Goal: Task Accomplishment & Management: Manage account settings

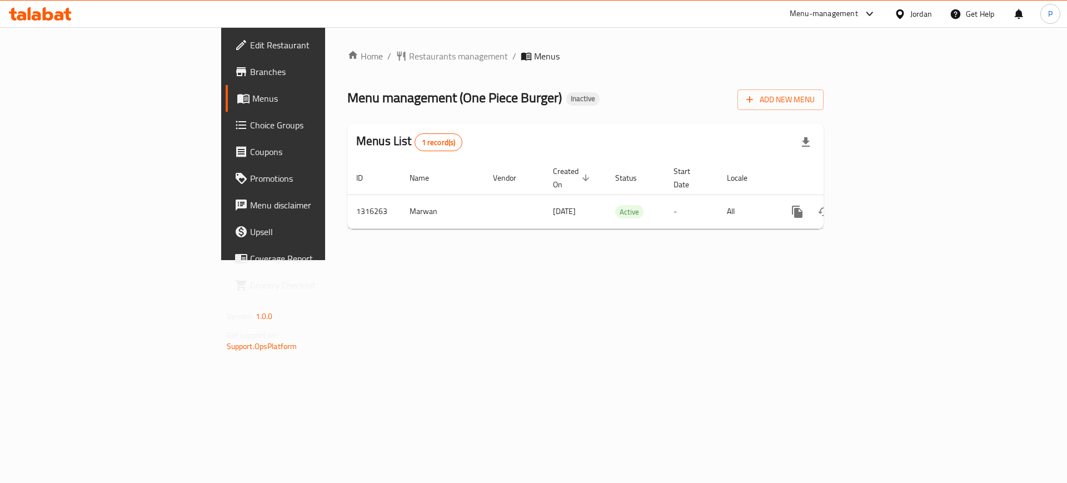
click at [325, 260] on div "Home / Restaurants management / Menus Menu management ( One Piece Burger ) Inac…" at bounding box center [585, 143] width 521 height 233
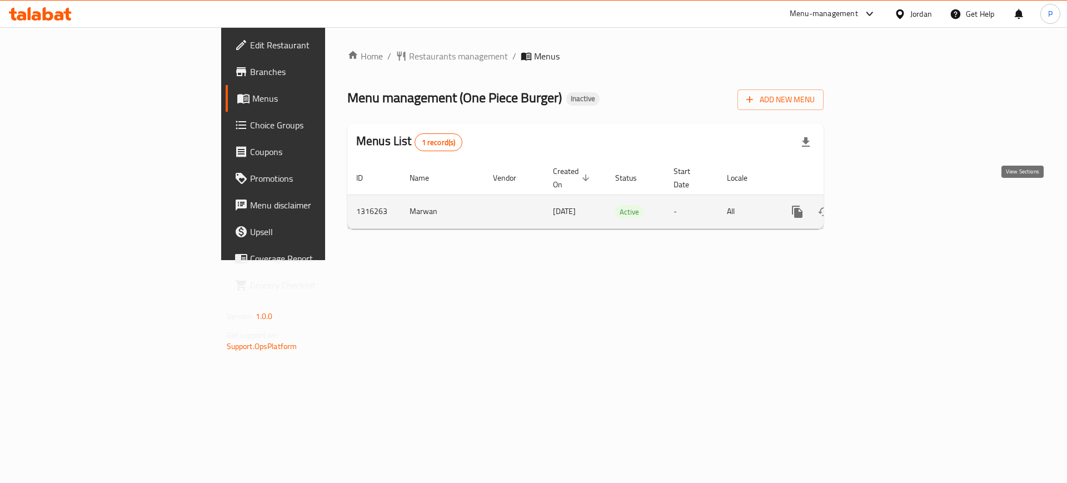
click at [891, 198] on link "enhanced table" at bounding box center [877, 211] width 27 height 27
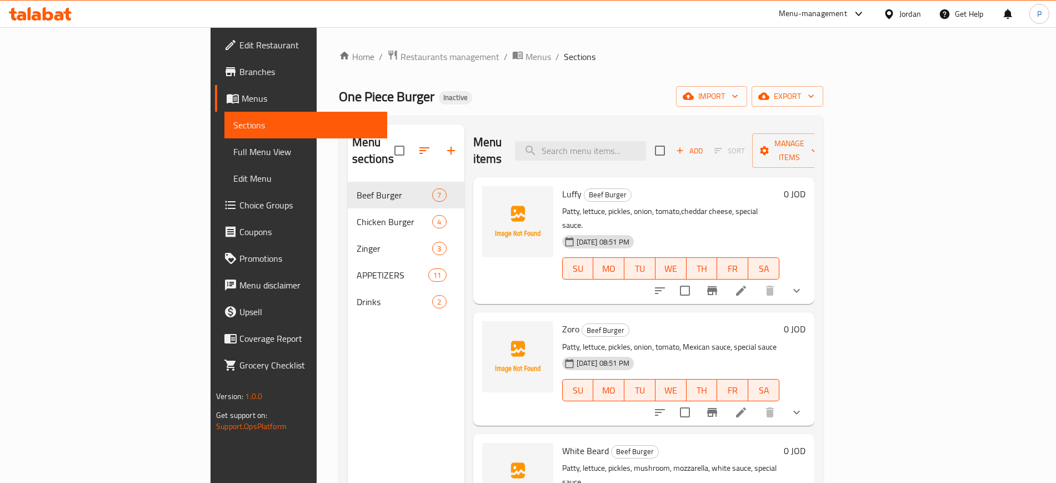
drag, startPoint x: 276, startPoint y: 364, endPoint x: 536, endPoint y: 268, distance: 277.6
click at [348, 364] on div "Menu sections Beef Burger 7 Chicken Burger 4 Zinger 3 APPETIZERS 11 Drinks 2" at bounding box center [406, 365] width 117 height 483
click at [739, 89] on span "import" at bounding box center [711, 96] width 53 height 14
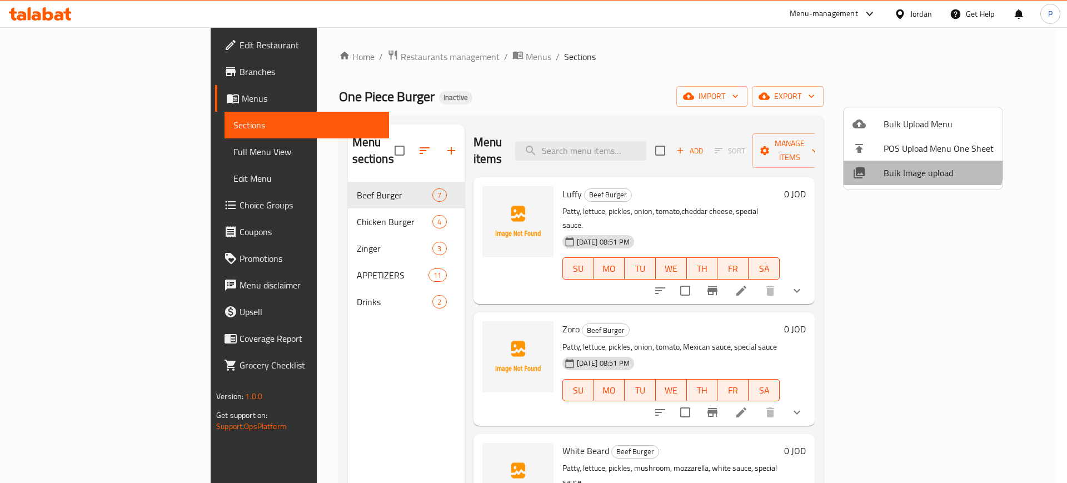
click at [916, 166] on span "Bulk Image upload" at bounding box center [939, 172] width 110 height 13
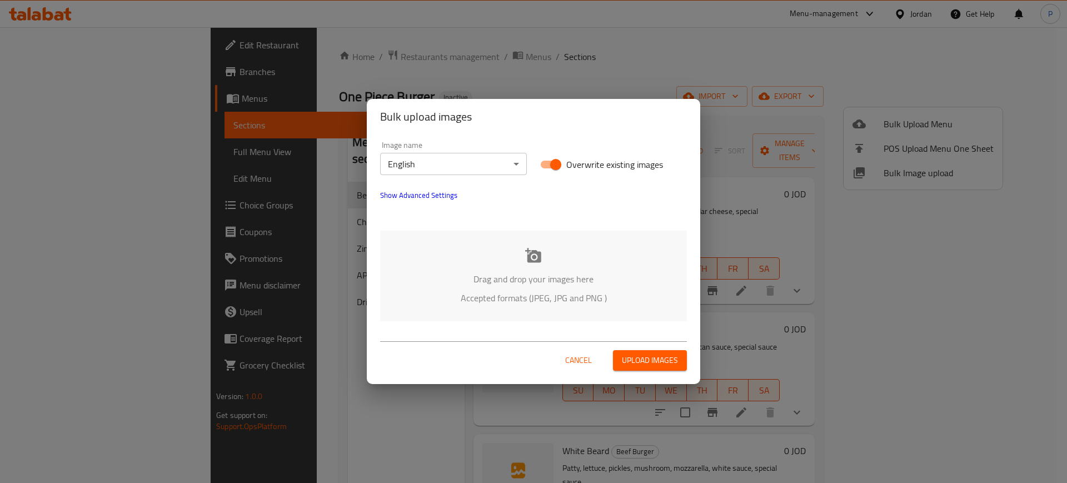
click at [567, 267] on div "Drag and drop your images here Accepted formats (JPEG, JPG and PNG )" at bounding box center [533, 276] width 307 height 91
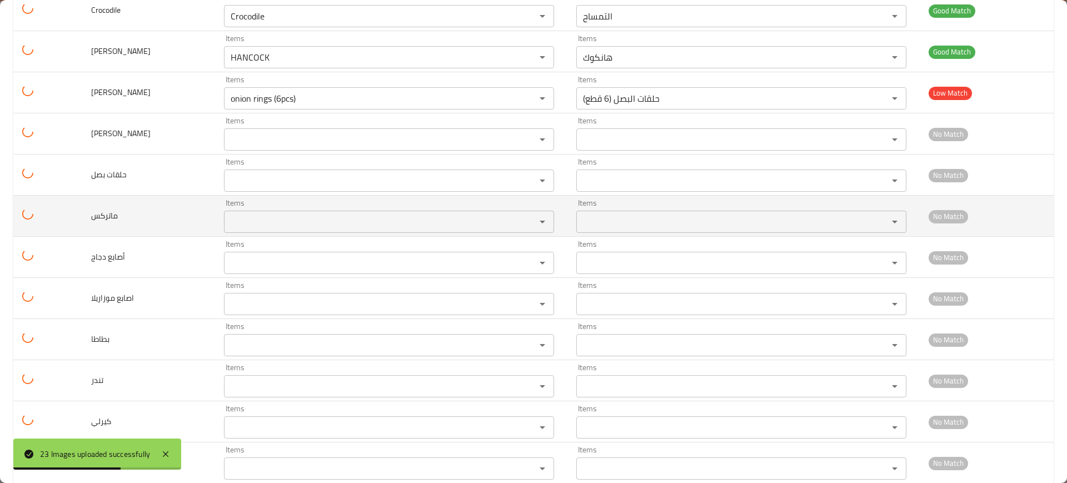
scroll to position [516, 0]
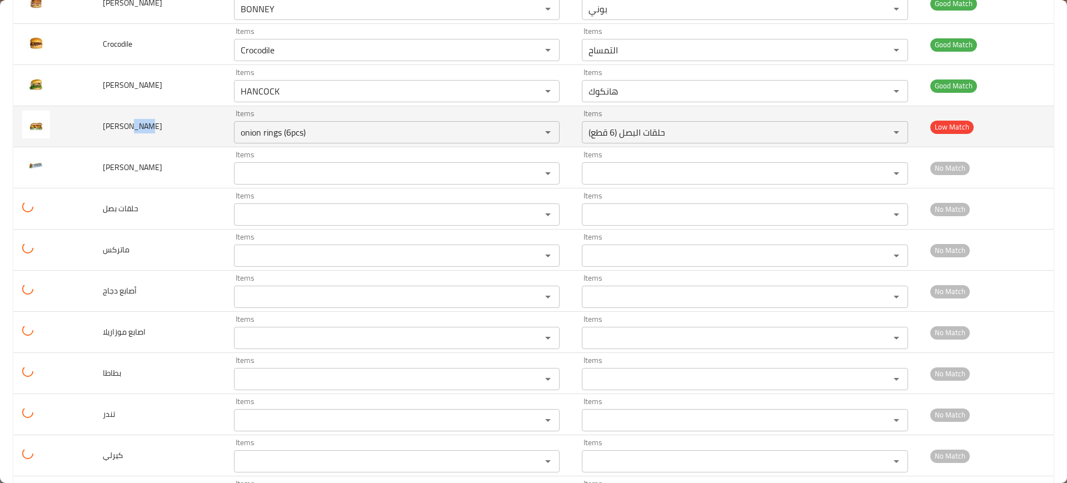
drag, startPoint x: 127, startPoint y: 127, endPoint x: 144, endPoint y: 126, distance: 16.7
click at [144, 126] on span "LUCCI FRENCH" at bounding box center [132, 126] width 59 height 14
copy span "RENC"
click at [288, 117] on div "Items onion rings (6pcs) Items" at bounding box center [397, 126] width 326 height 34
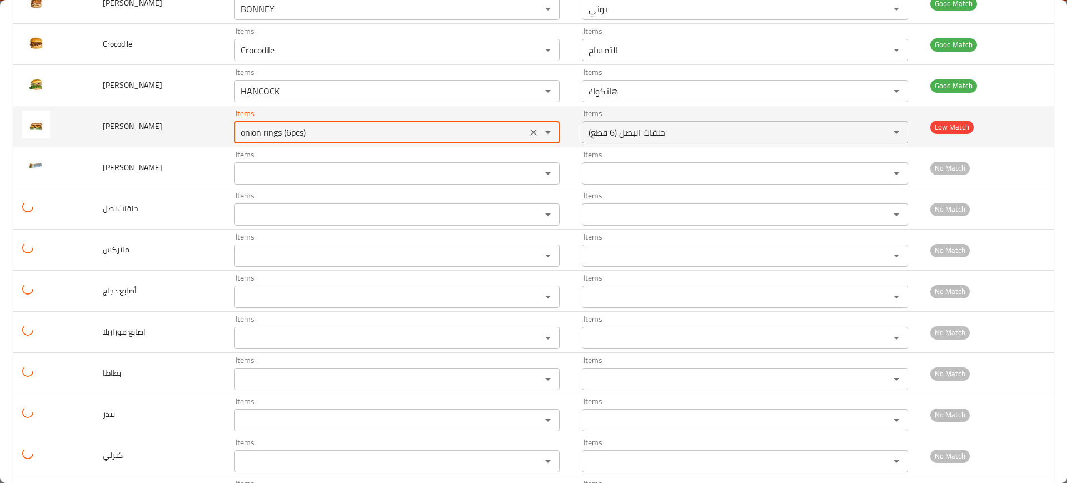
paste FRENCH "RENC"
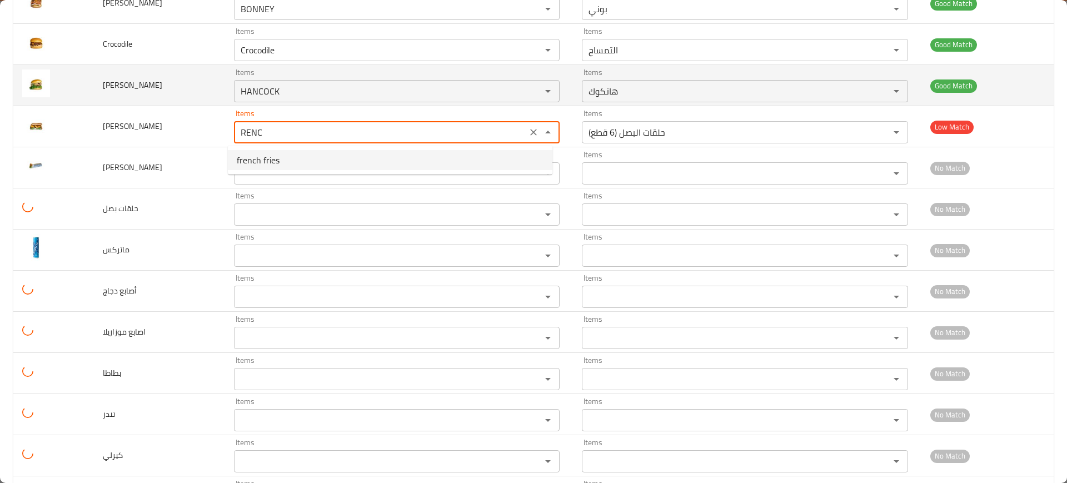
click at [85, 101] on td "enhanced table" at bounding box center [53, 85] width 81 height 41
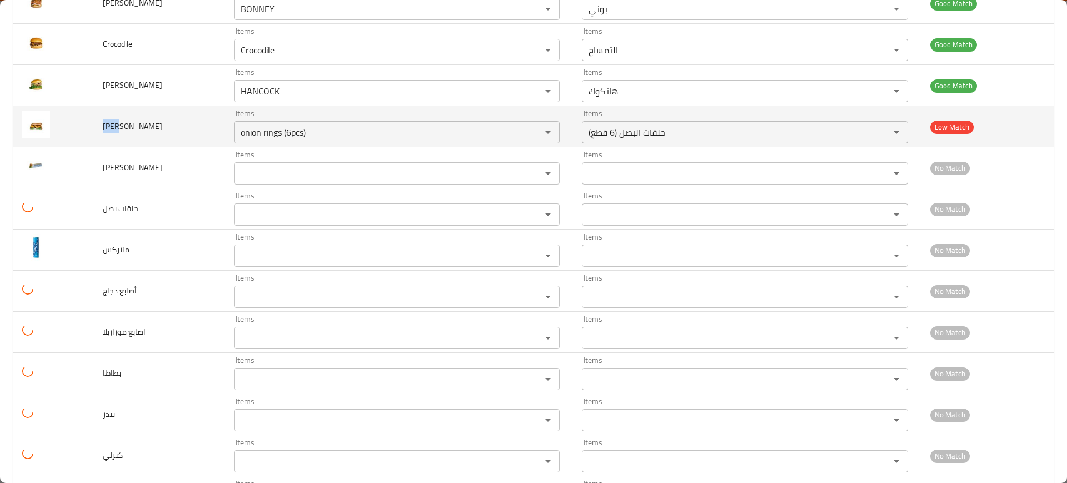
drag, startPoint x: 107, startPoint y: 123, endPoint x: 85, endPoint y: 125, distance: 21.7
click at [86, 125] on tr "LUCCI FRENCH Items onion rings (6pcs) Items Items حلقات البصل (6 قطع) Items Low…" at bounding box center [533, 126] width 1040 height 41
copy tr "LUCC"
click at [322, 120] on div "Items onion rings (6pcs) Items" at bounding box center [397, 126] width 326 height 34
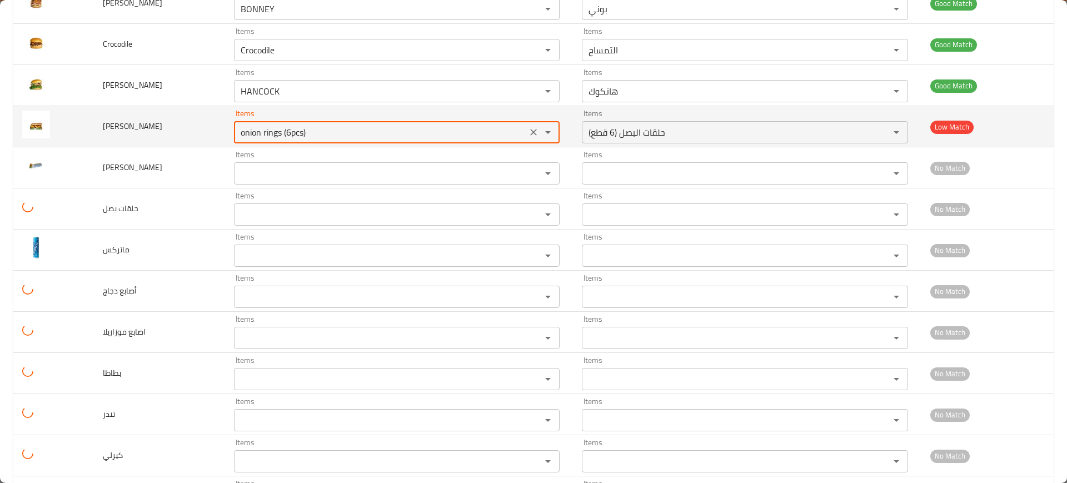
paste FRENCH "LUCC"
drag, startPoint x: 273, startPoint y: 127, endPoint x: 250, endPoint y: 133, distance: 24.0
click at [250, 133] on FRENCH "LUCC" at bounding box center [380, 132] width 287 height 16
click at [275, 126] on FRENCH "LUCC" at bounding box center [380, 132] width 287 height 16
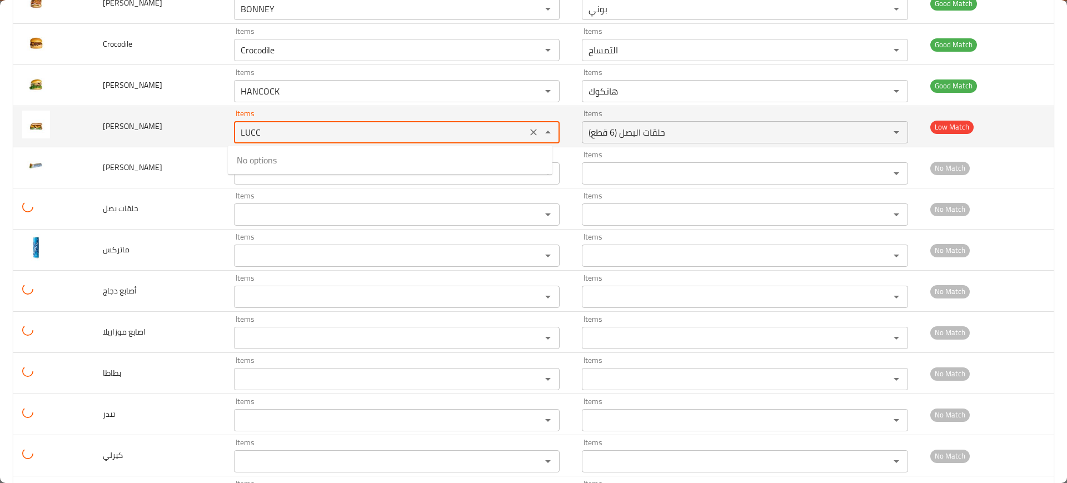
click at [275, 126] on FRENCH "LUCC" at bounding box center [380, 132] width 287 height 16
paste FRENCH "enhanced table"
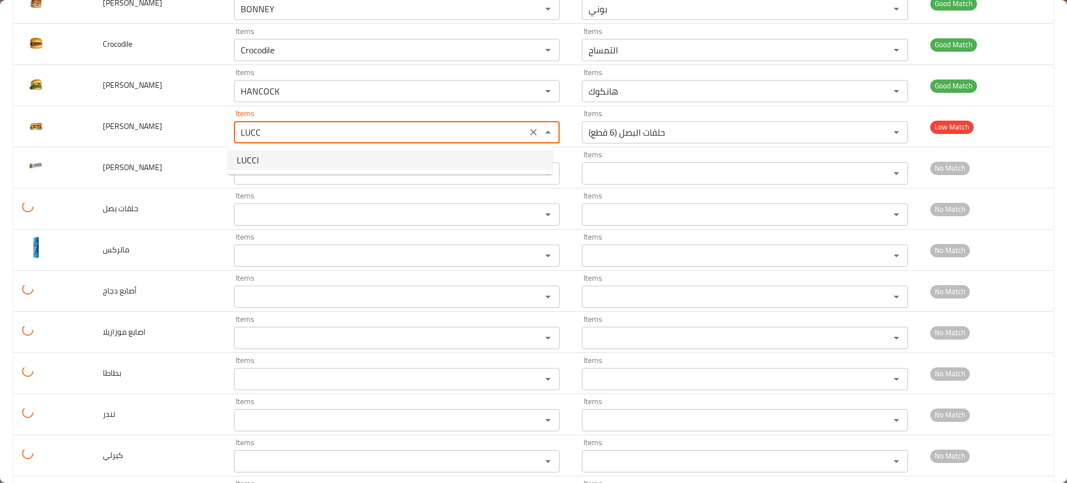
click at [306, 161] on FRENCH-option-0 "LUCCI" at bounding box center [390, 160] width 325 height 20
type FRENCH "LUCCI"
type FRENCH-ar "لوتشي"
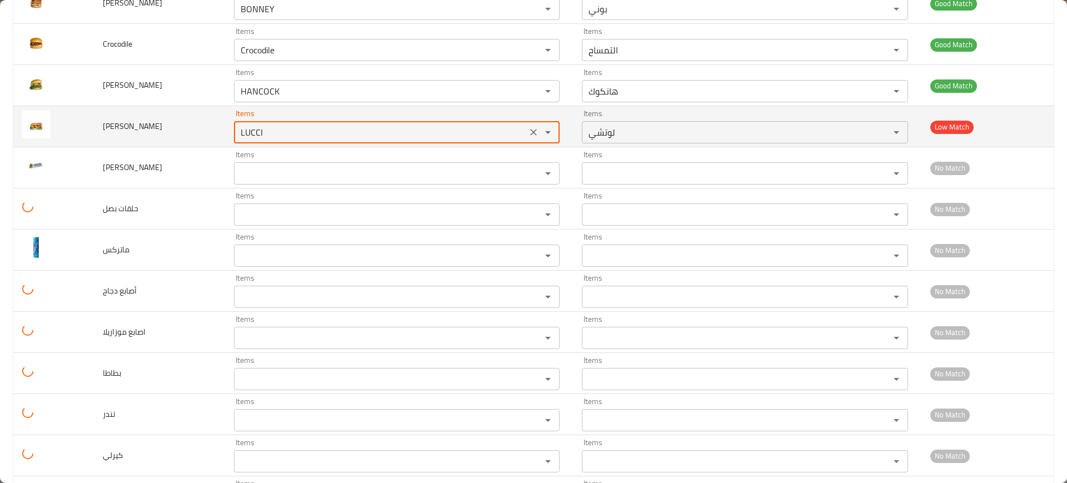
click at [528, 132] on icon "Clear" at bounding box center [533, 132] width 11 height 11
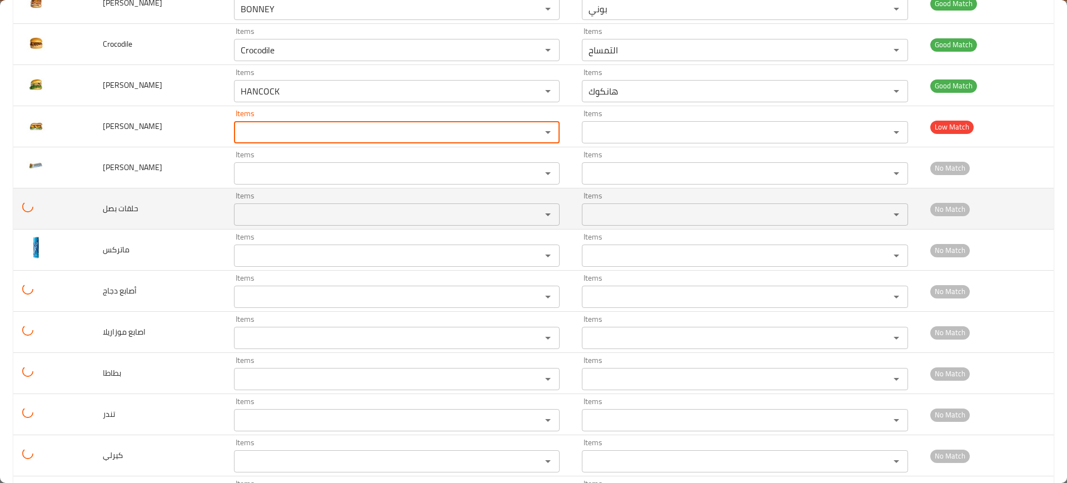
click at [235, 203] on div "Items" at bounding box center [397, 214] width 326 height 22
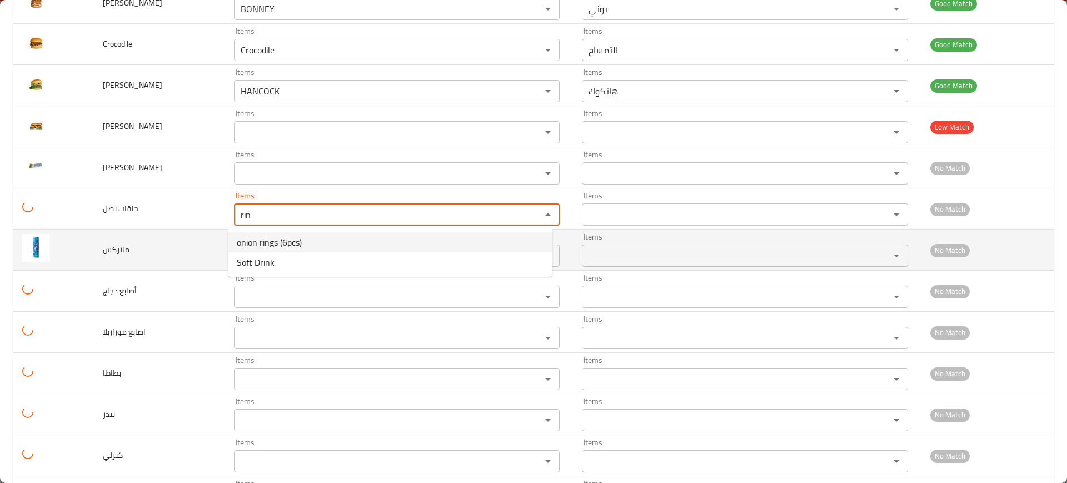
click at [270, 244] on span "onion rings (6pcs)" at bounding box center [269, 242] width 65 height 13
type بصل "onion rings (6pcs)"
type بصل-ar "حلقات البصل (6 قطع)"
type بصل "onion rings (6pcs)"
click at [263, 253] on input "Items" at bounding box center [380, 256] width 287 height 16
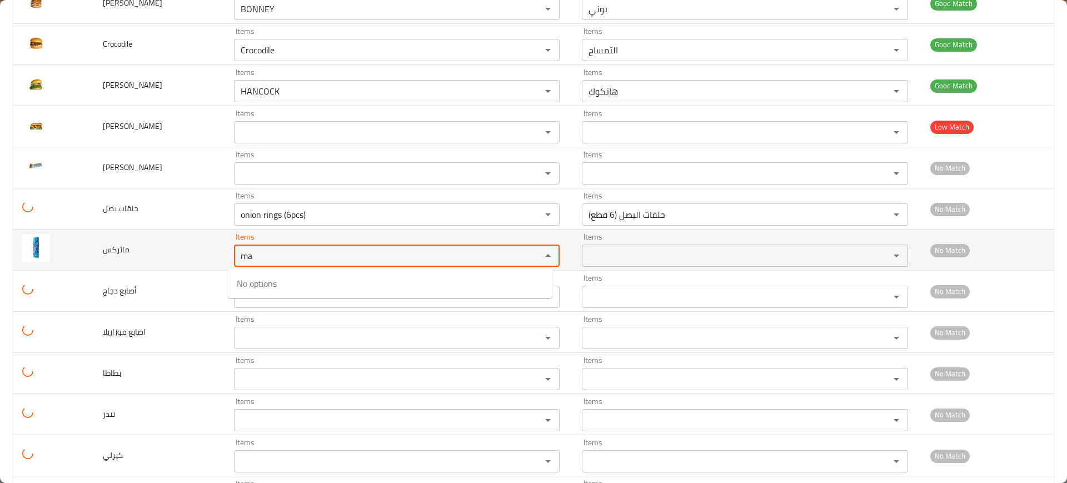
type input "m"
click at [154, 263] on td "ماتركس" at bounding box center [159, 250] width 131 height 41
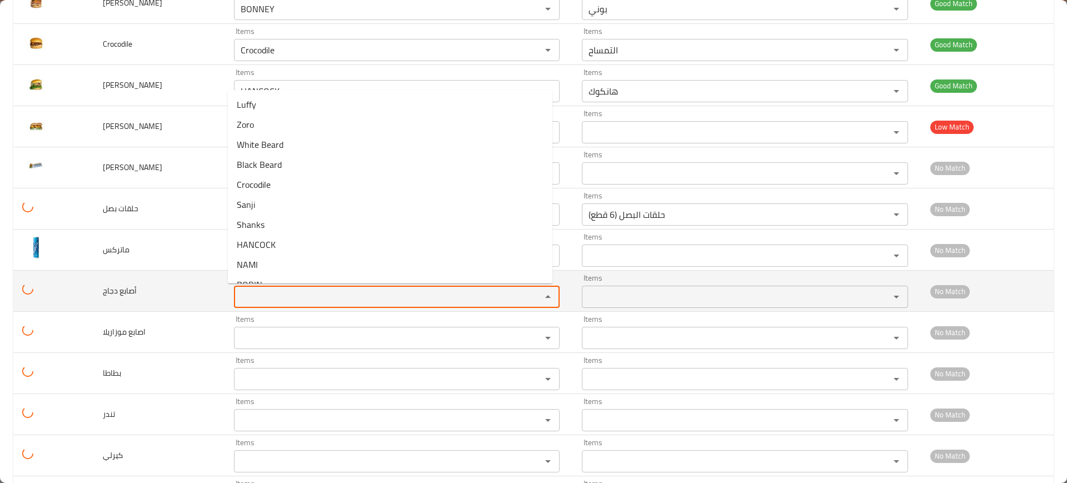
click at [325, 297] on دجاج "Items" at bounding box center [380, 297] width 287 height 16
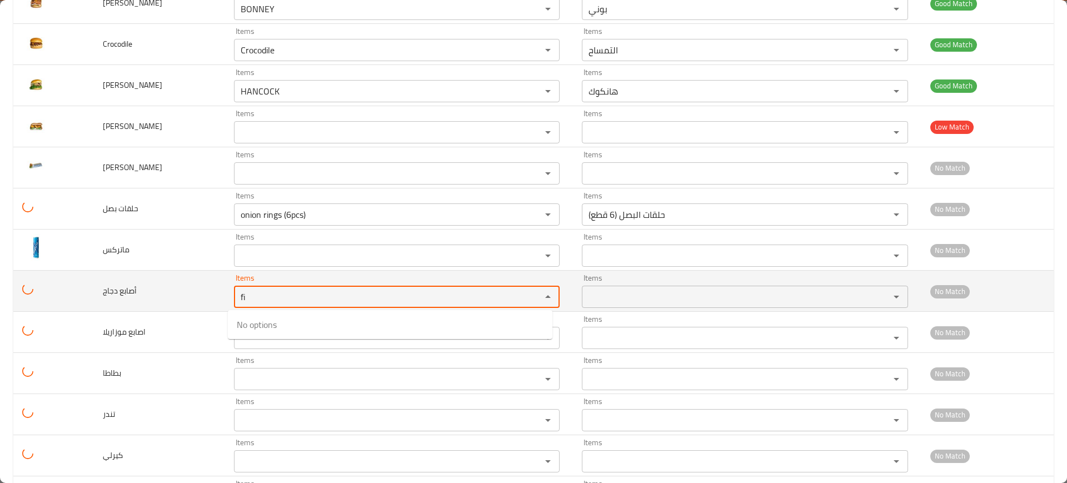
type دجاج "f"
drag, startPoint x: 275, startPoint y: 320, endPoint x: 280, endPoint y: 311, distance: 10.2
click at [277, 319] on span "mozzarella sticks (6pcs)" at bounding box center [281, 324] width 88 height 13
type دجاج "mozzarella sticks (6pcs)"
type دجاج-ar "أصابع موزاريلا (6 قطع)"
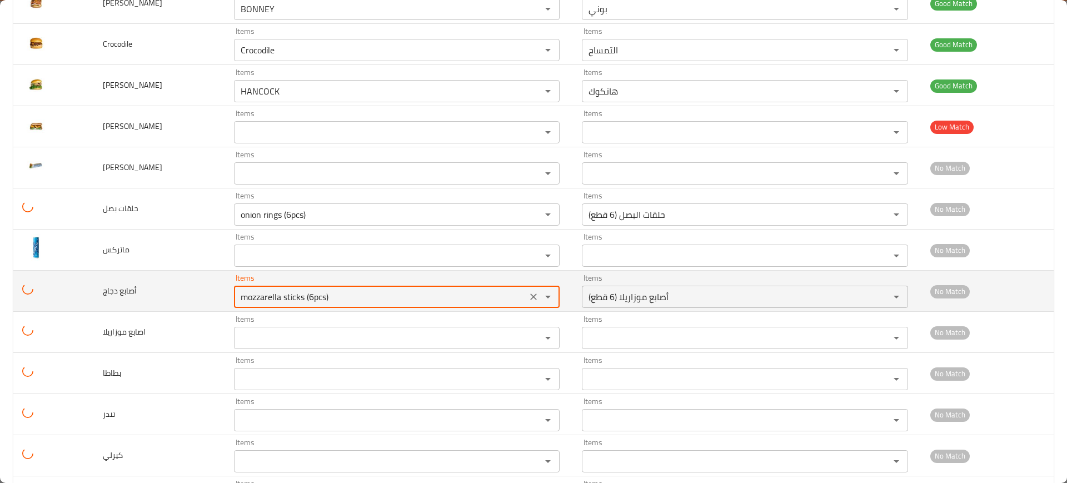
click at [285, 295] on دجاج "mozzarella sticks (6pcs)" at bounding box center [380, 297] width 287 height 16
click at [531, 297] on icon "Clear" at bounding box center [534, 296] width 7 height 7
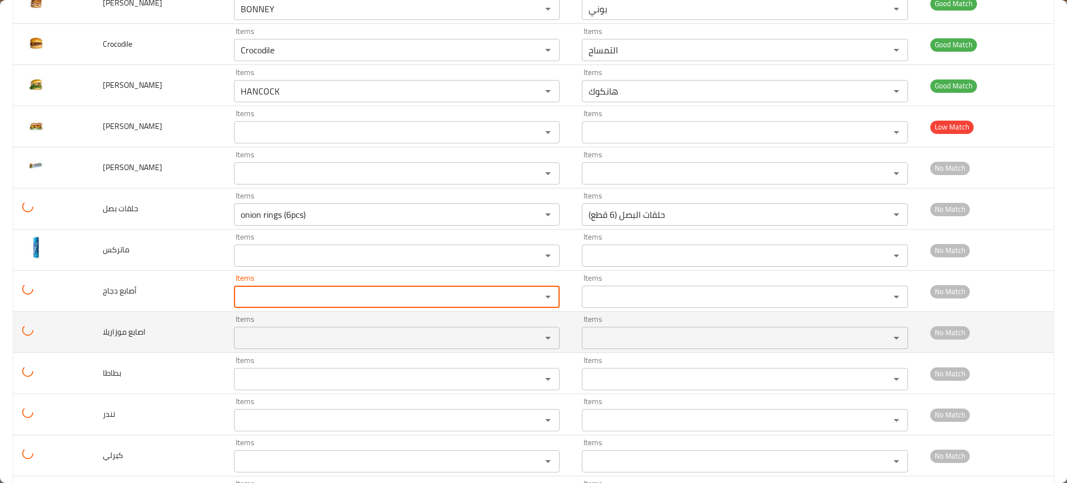
click at [336, 325] on div "Items Items" at bounding box center [397, 332] width 326 height 34
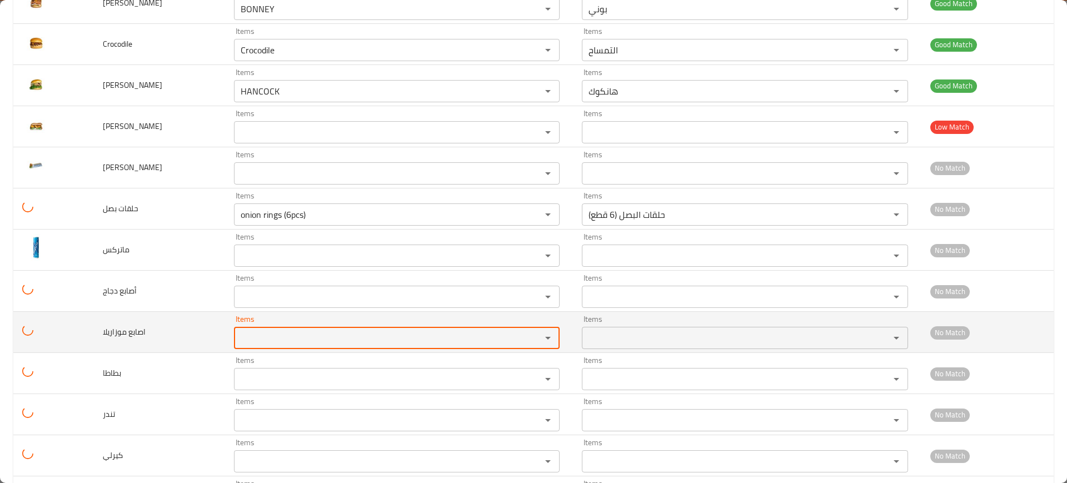
click at [327, 334] on موزاريلا "Items" at bounding box center [380, 338] width 287 height 16
paste موزاريلا "mozzarella sticks (6pcs)"
type موزاريلا "mozzarella sticks (6pcs)"
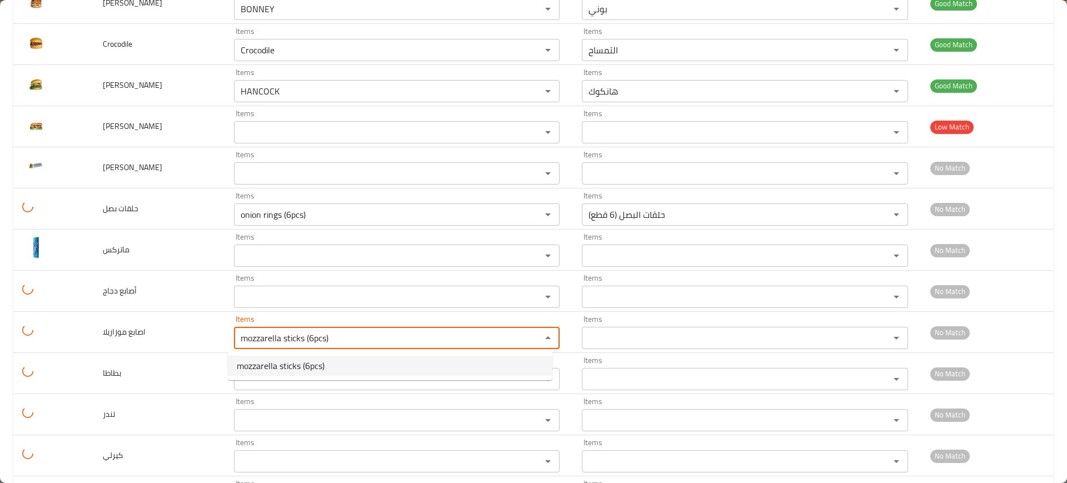
click at [290, 367] on span "mozzarella sticks (6pcs)" at bounding box center [281, 365] width 88 height 13
type موزاريلا-ar "أصابع موزاريلا (6 قطع)"
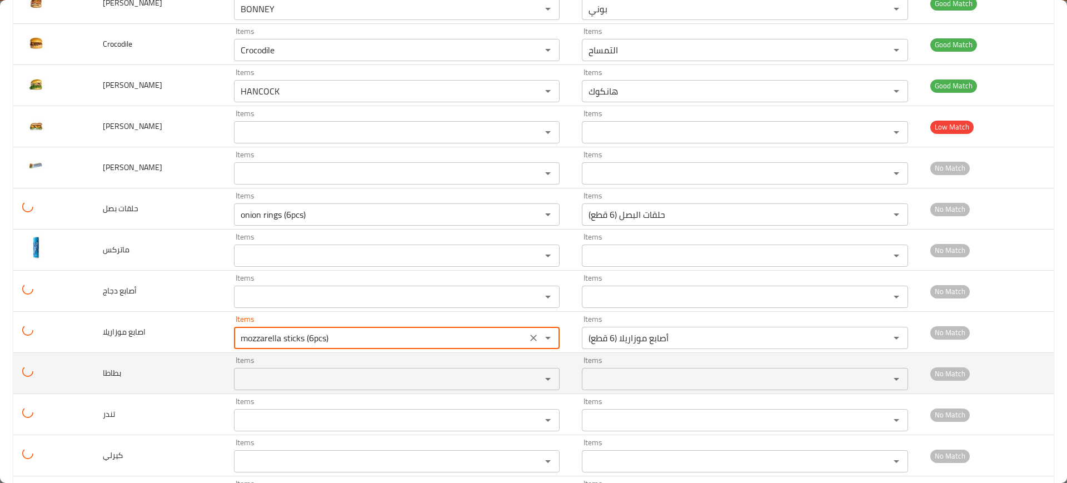
type موزاريلا "mozzarella sticks (6pcs)"
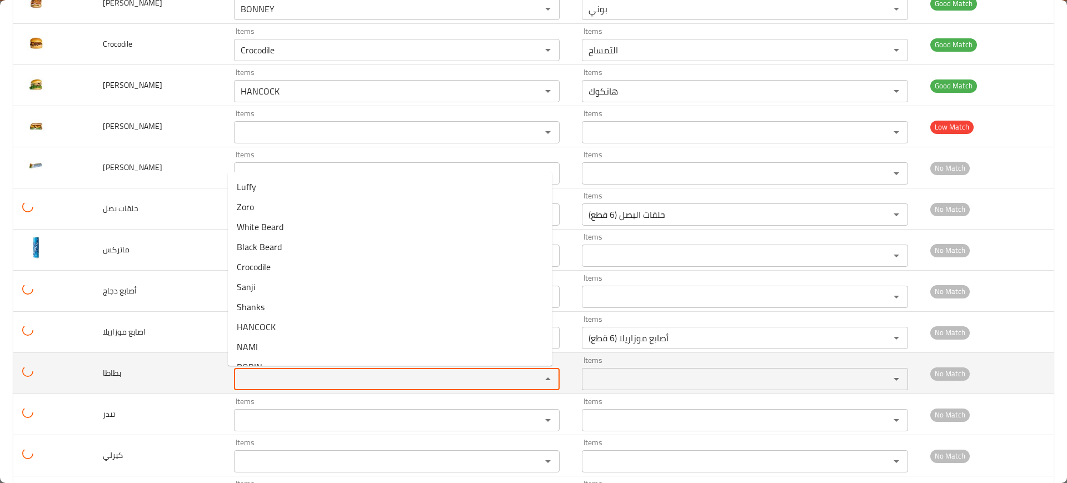
click at [277, 379] on input "Items" at bounding box center [380, 379] width 287 height 16
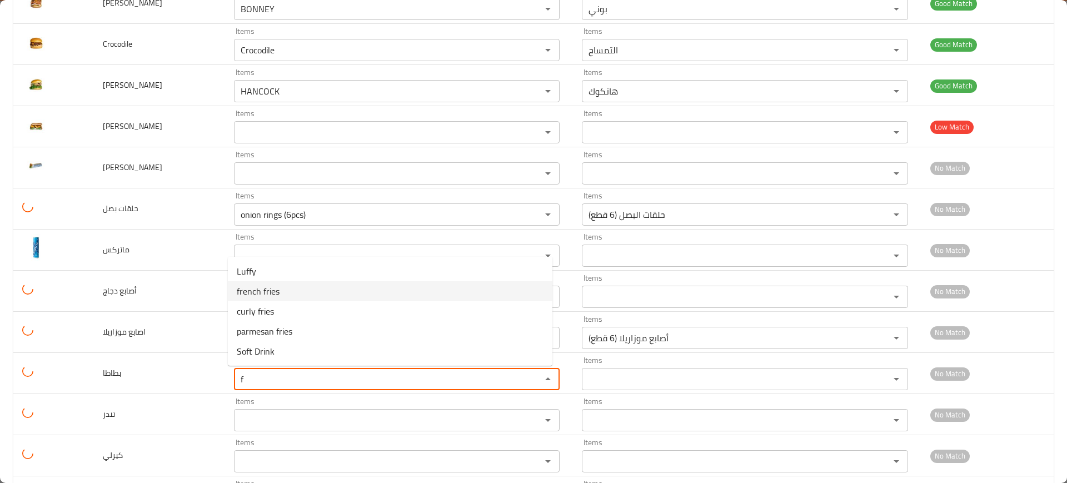
click at [288, 292] on li "french fries" at bounding box center [390, 291] width 325 height 20
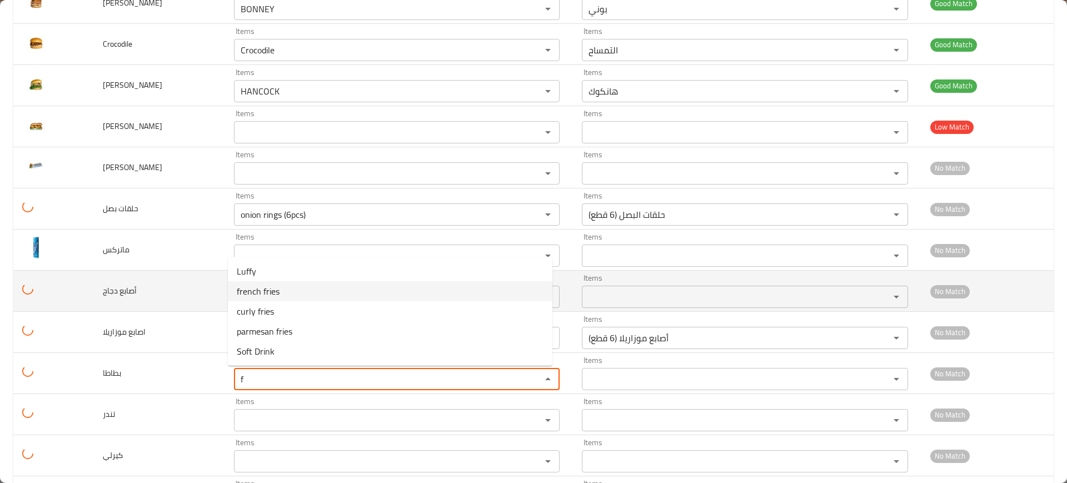
type input "french fries"
type input "البطاطا المقلية"
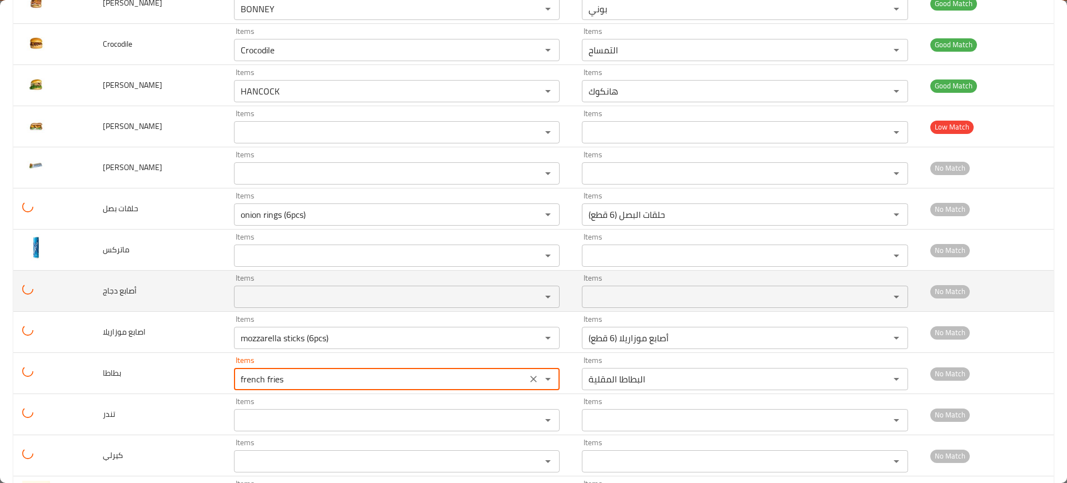
scroll to position [586, 0]
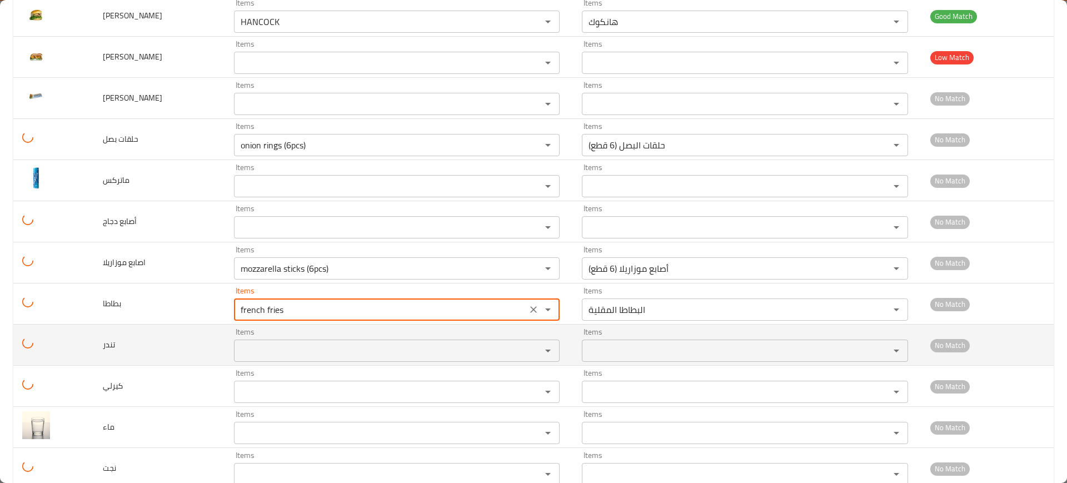
type input "french fries"
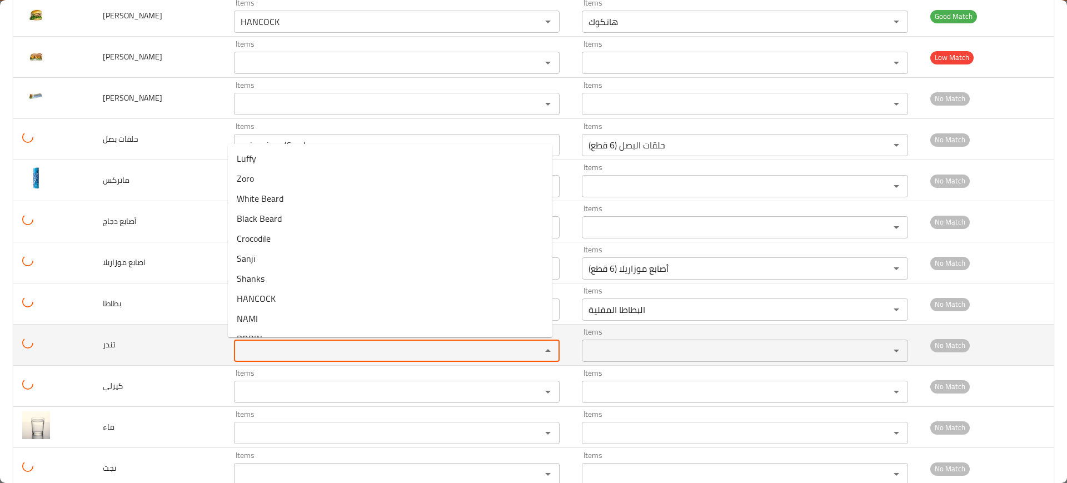
click at [238, 350] on input "Items" at bounding box center [380, 351] width 287 height 16
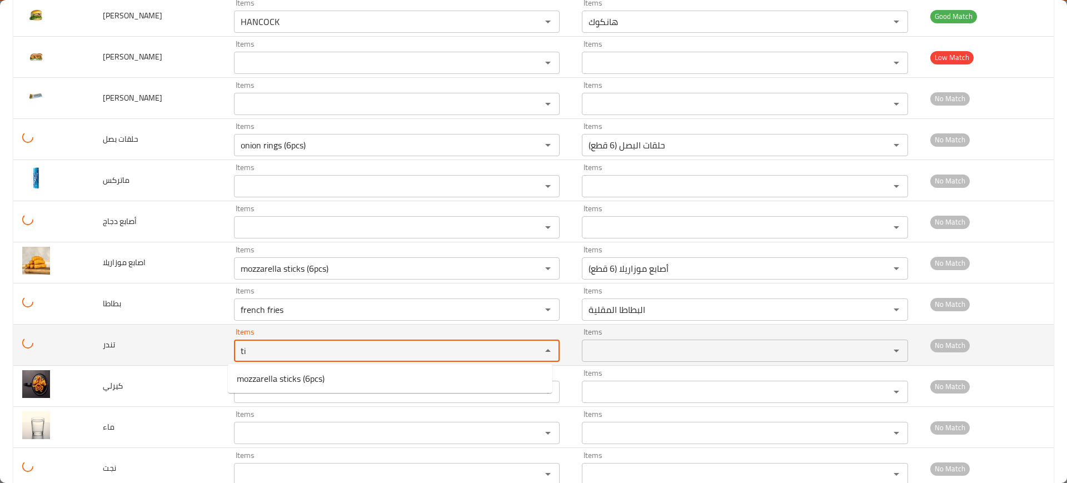
type input "ti"
click at [134, 352] on td "تندر" at bounding box center [159, 345] width 131 height 41
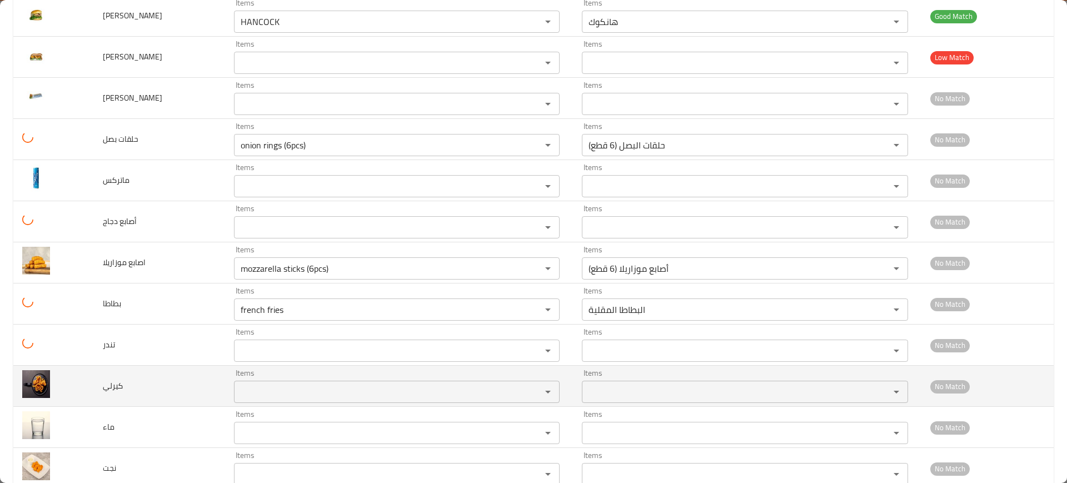
click at [273, 400] on div "Items" at bounding box center [397, 392] width 326 height 22
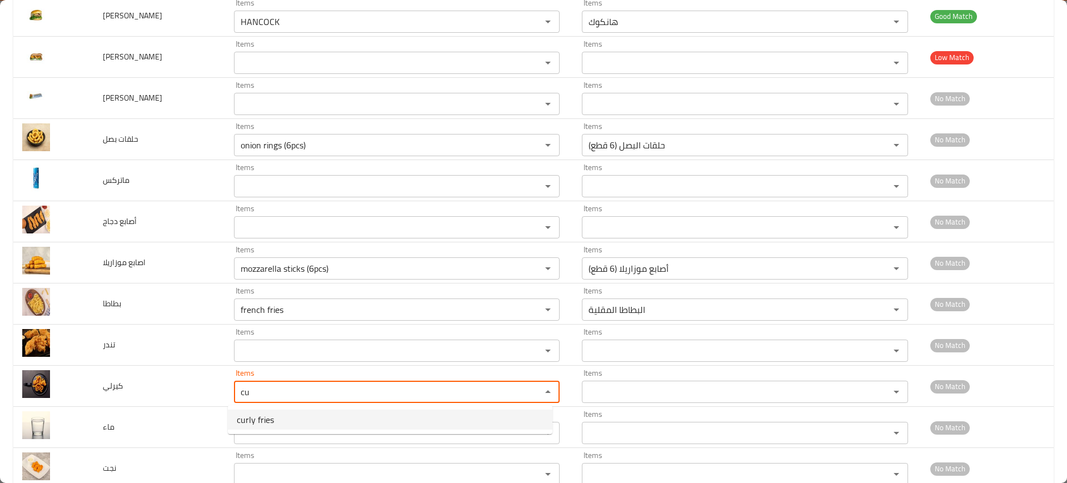
click at [330, 421] on li "curly fries" at bounding box center [390, 420] width 325 height 20
type input "curly fries"
type input "بطاطا مقلية كيرلي"
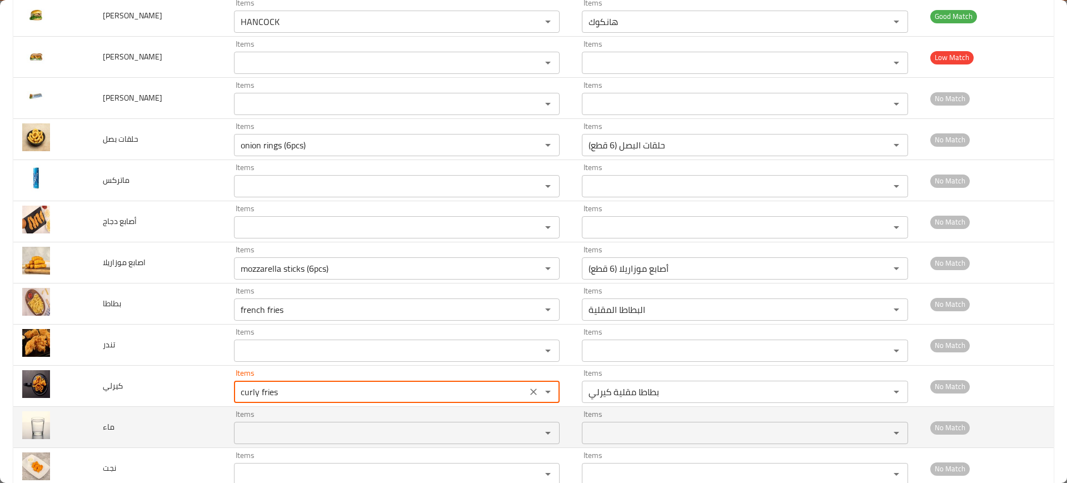
type input "curly fries"
click at [300, 437] on input "Items" at bounding box center [380, 433] width 287 height 16
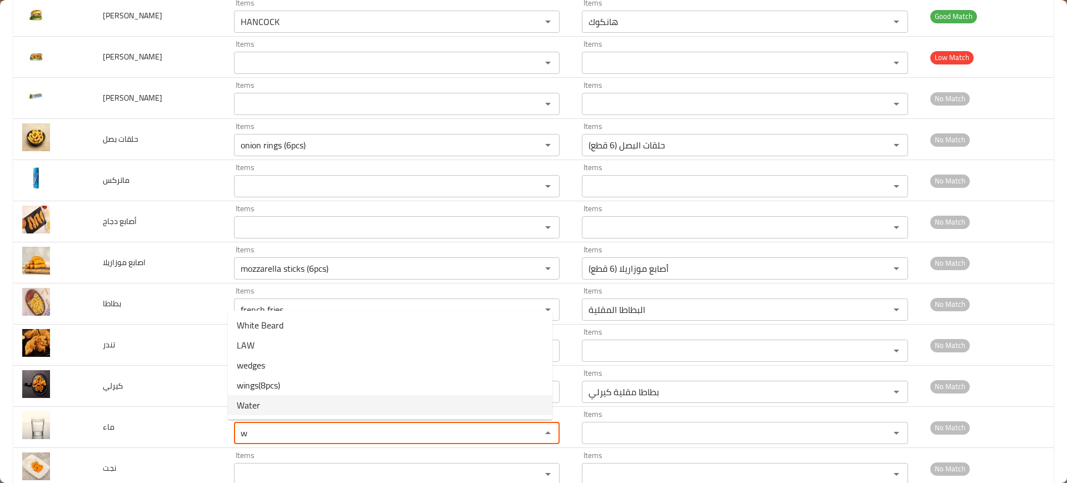
click at [306, 411] on li "Water" at bounding box center [390, 405] width 325 height 20
type input "Water"
type input "ماء"
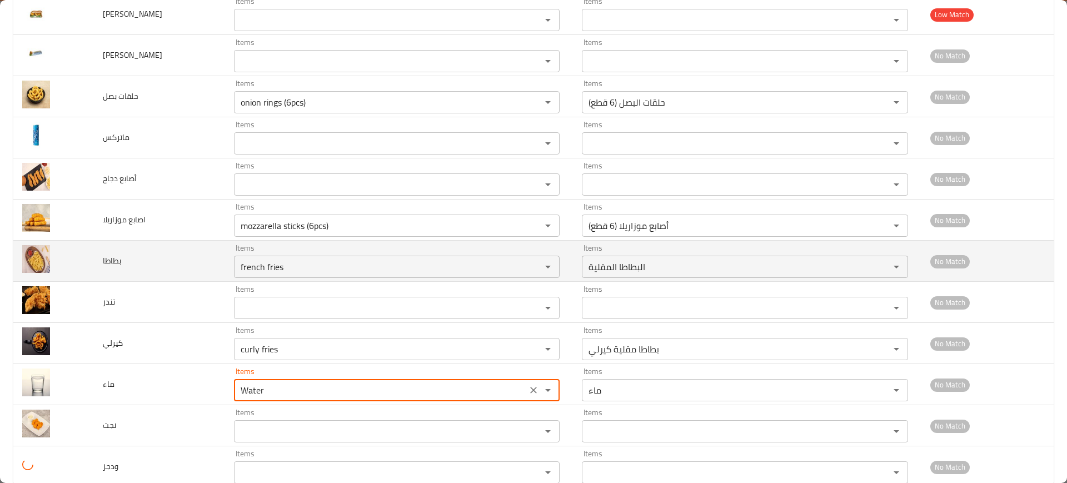
scroll to position [655, 0]
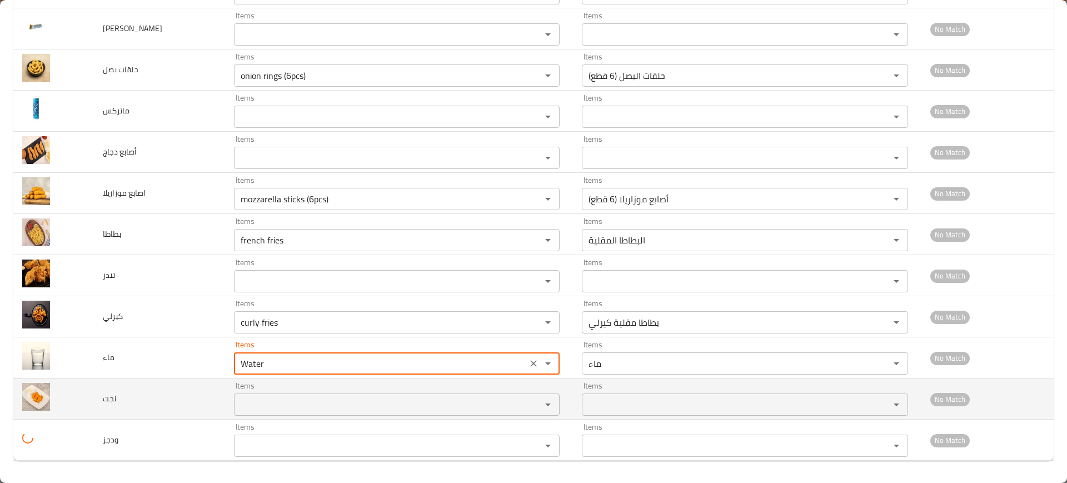
type input "Water"
click at [255, 397] on input "Items" at bounding box center [380, 405] width 287 height 16
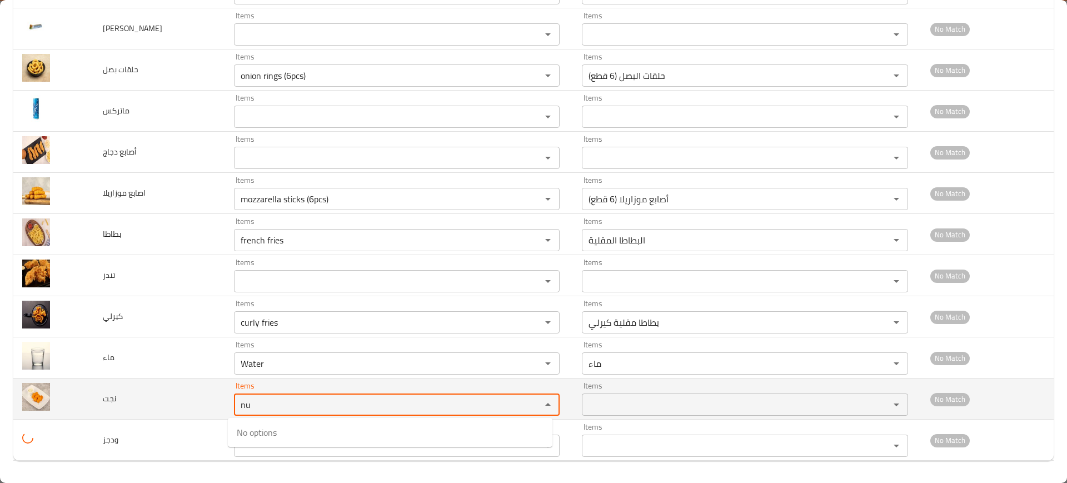
type input "nu"
click at [176, 392] on td "نجت" at bounding box center [159, 398] width 131 height 41
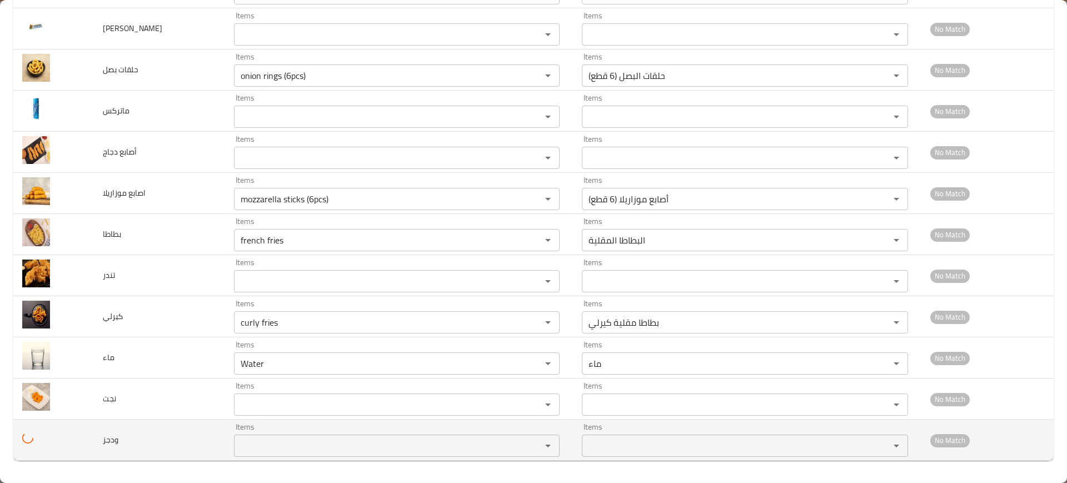
click at [268, 437] on div "Items" at bounding box center [397, 446] width 326 height 22
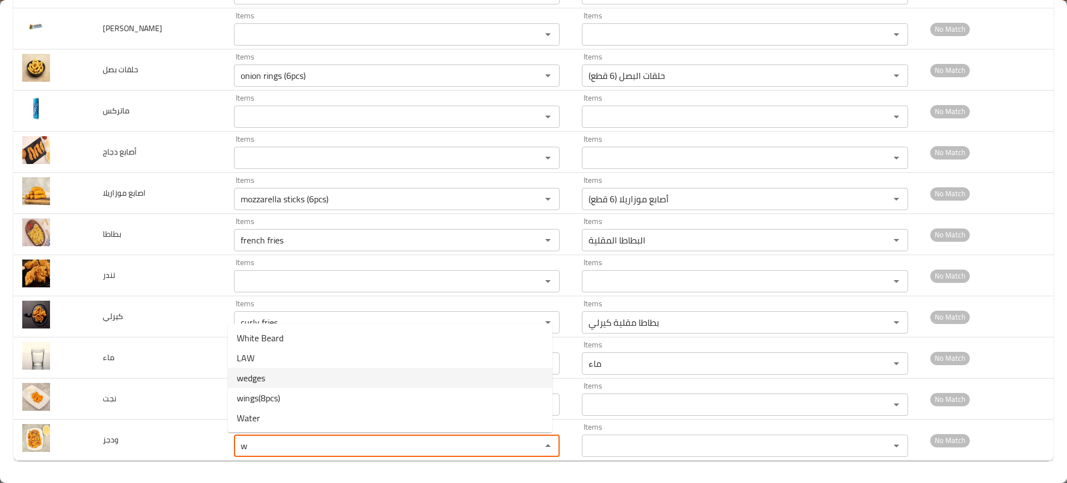
click at [270, 379] on li "wedges" at bounding box center [390, 378] width 325 height 20
type input "wedges"
type input "ويدجز"
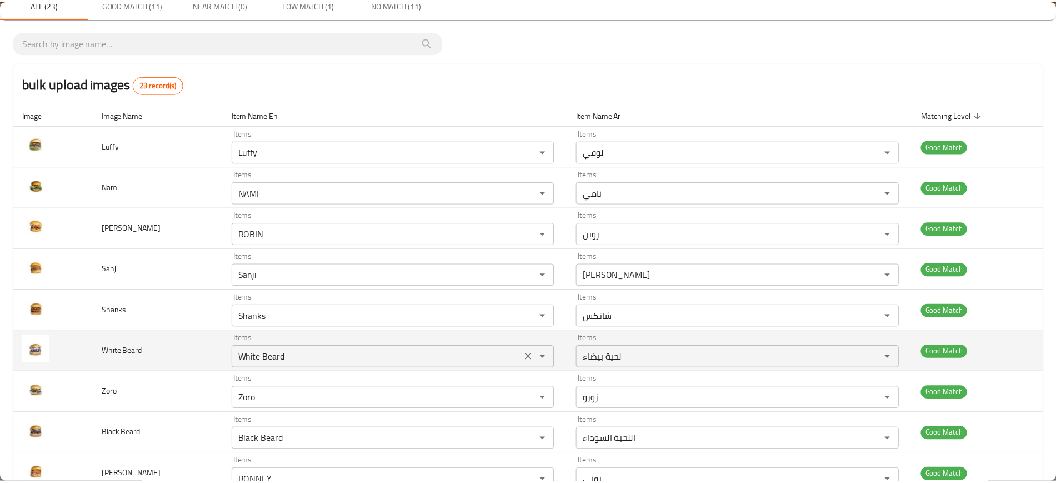
scroll to position [0, 0]
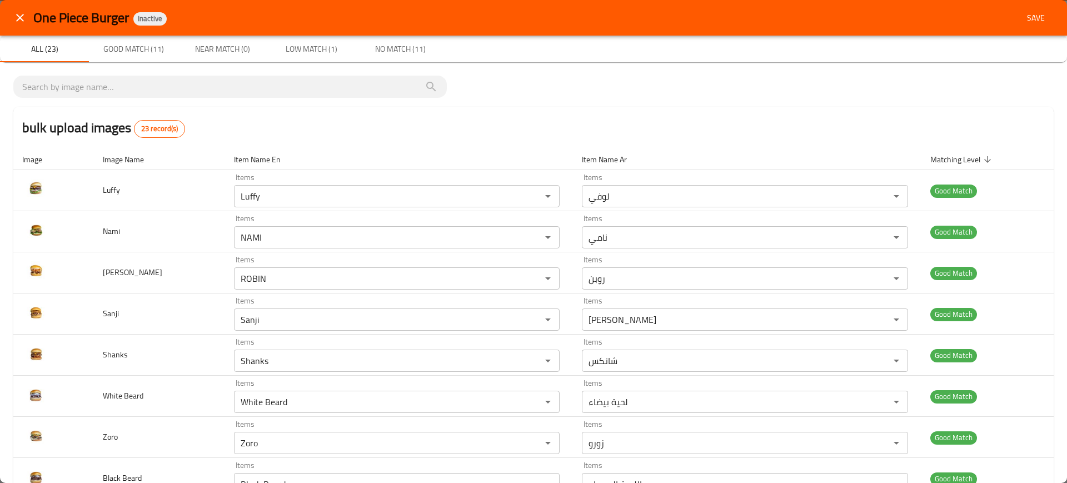
type input "wedges"
click at [1023, 20] on span "Save" at bounding box center [1036, 18] width 27 height 14
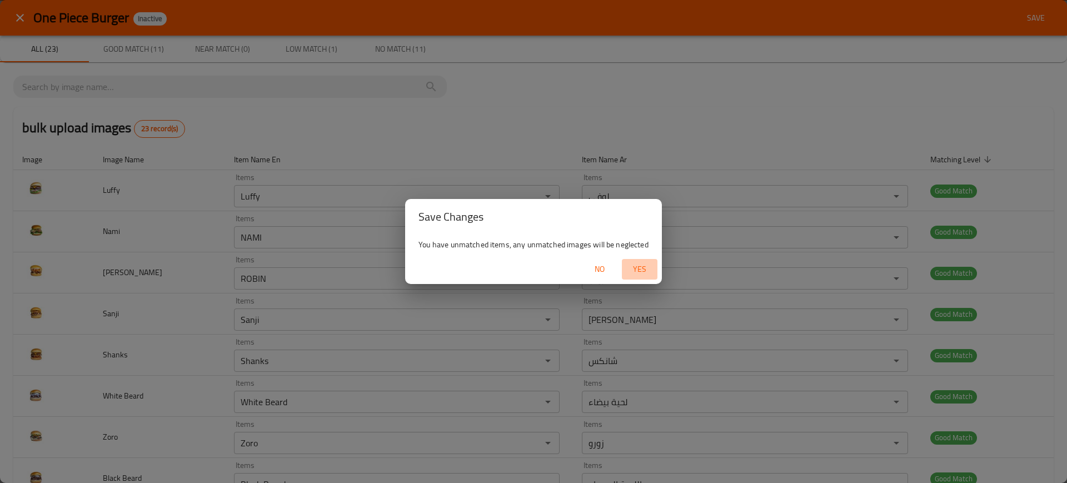
click at [641, 265] on span "Yes" at bounding box center [639, 269] width 27 height 14
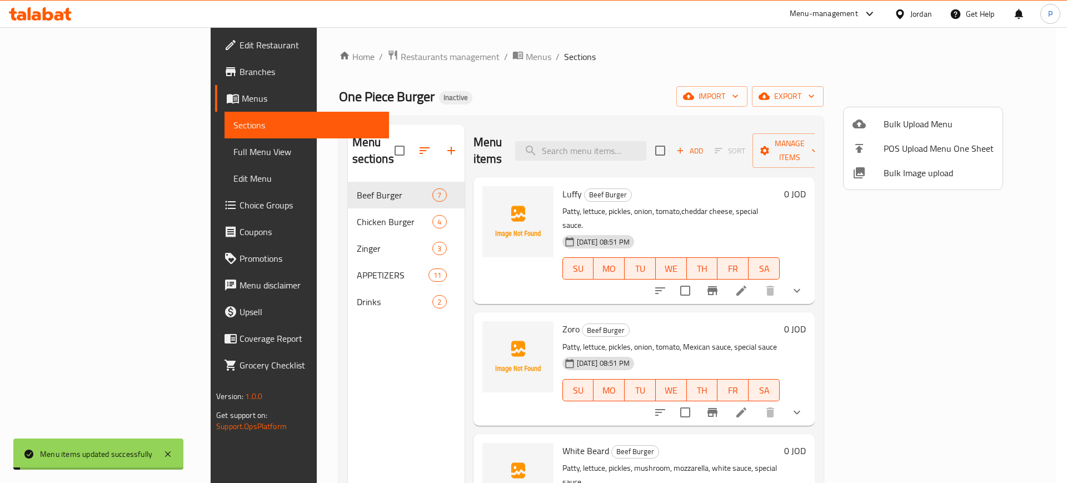
click at [295, 172] on div at bounding box center [533, 241] width 1067 height 483
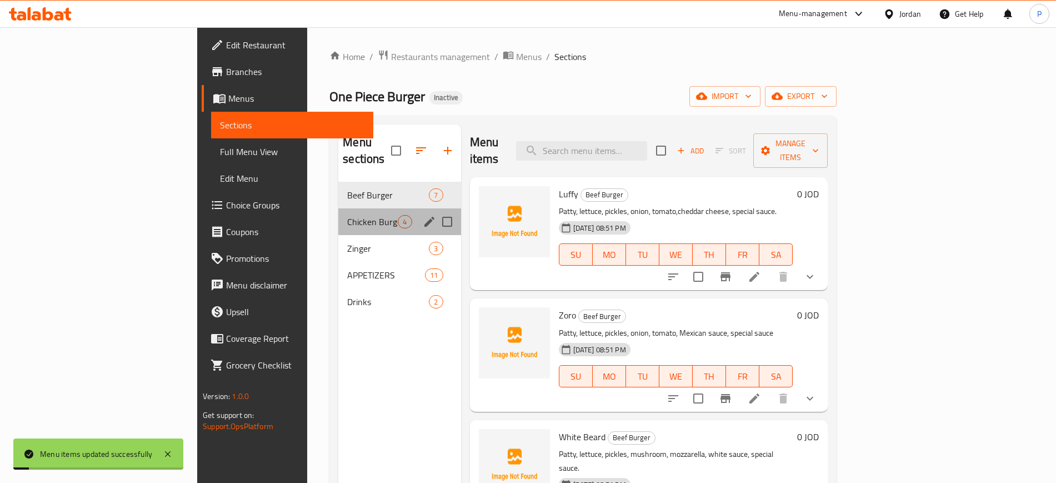
click at [347, 215] on span "Chicken Burger" at bounding box center [372, 221] width 51 height 13
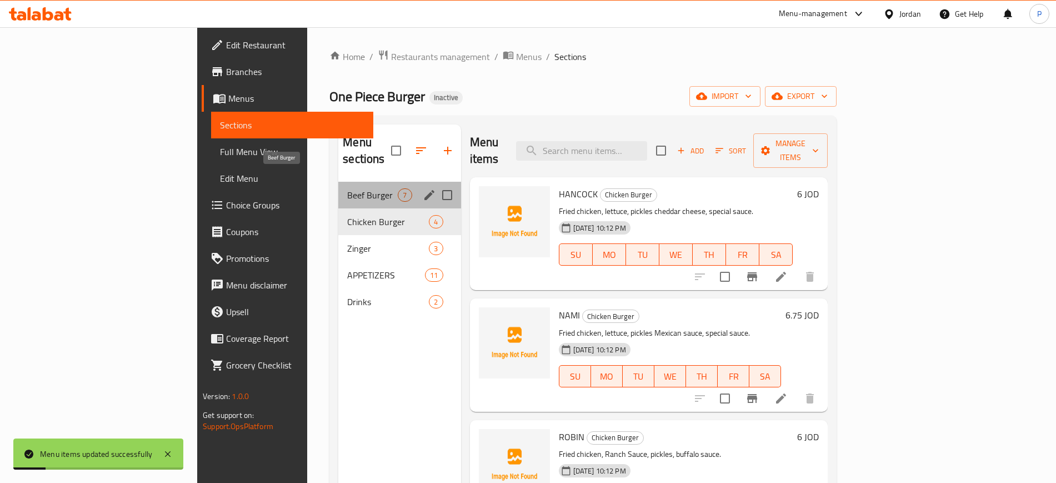
click at [347, 188] on span "Beef Burger" at bounding box center [372, 194] width 51 height 13
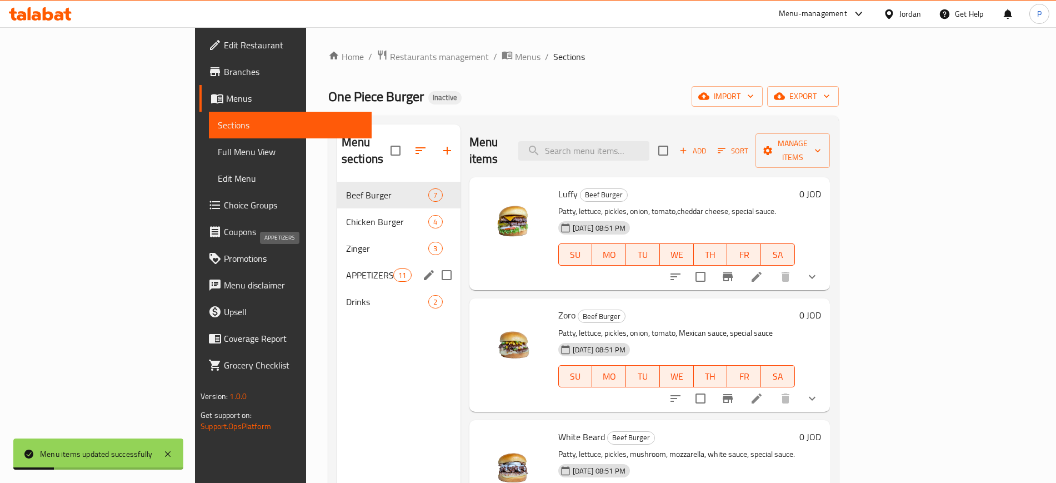
click at [346, 268] on span "APPETIZERS" at bounding box center [369, 274] width 47 height 13
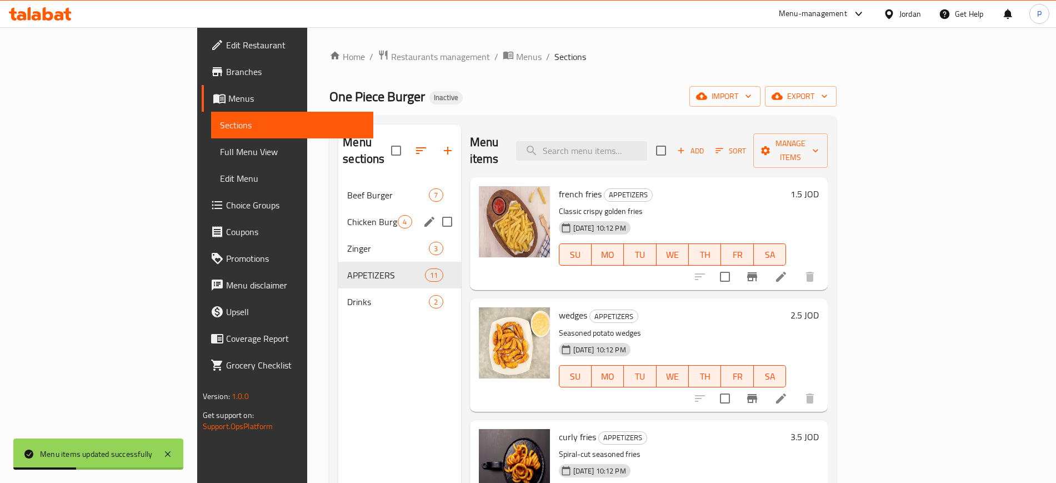
click at [345, 191] on div "Beef Burger 7" at bounding box center [399, 195] width 122 height 27
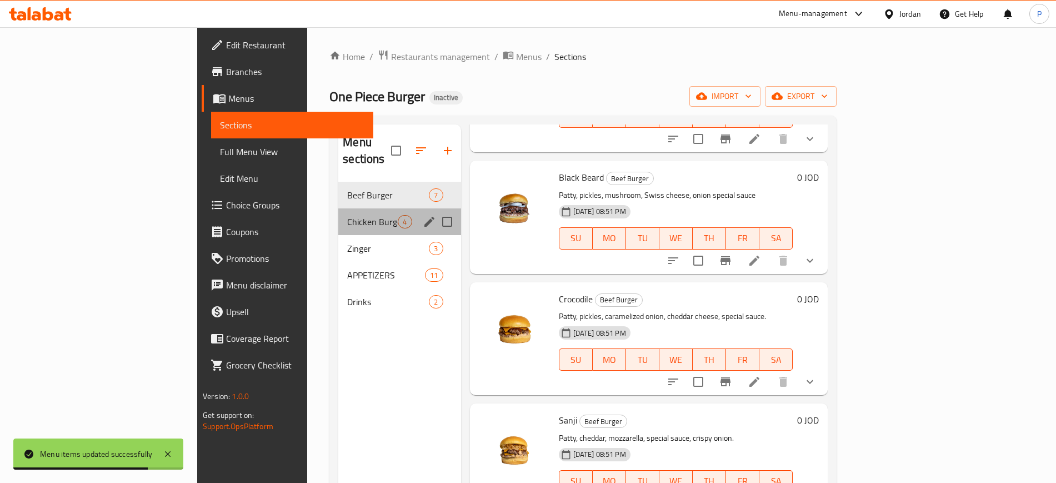
click at [347, 215] on span "Chicken Burger" at bounding box center [372, 221] width 51 height 13
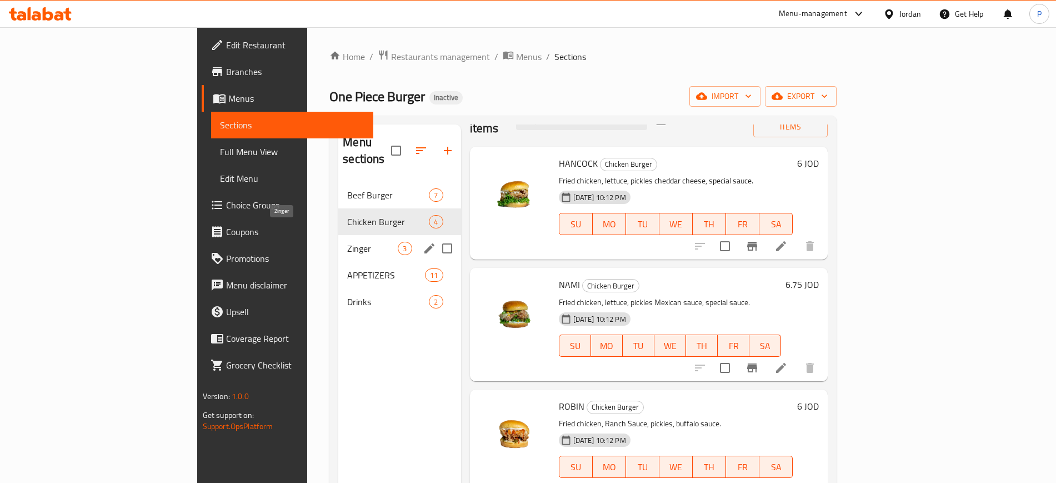
click at [347, 215] on span "Chicken Burger" at bounding box center [388, 221] width 82 height 13
click at [347, 242] on span "Zinger" at bounding box center [372, 248] width 51 height 13
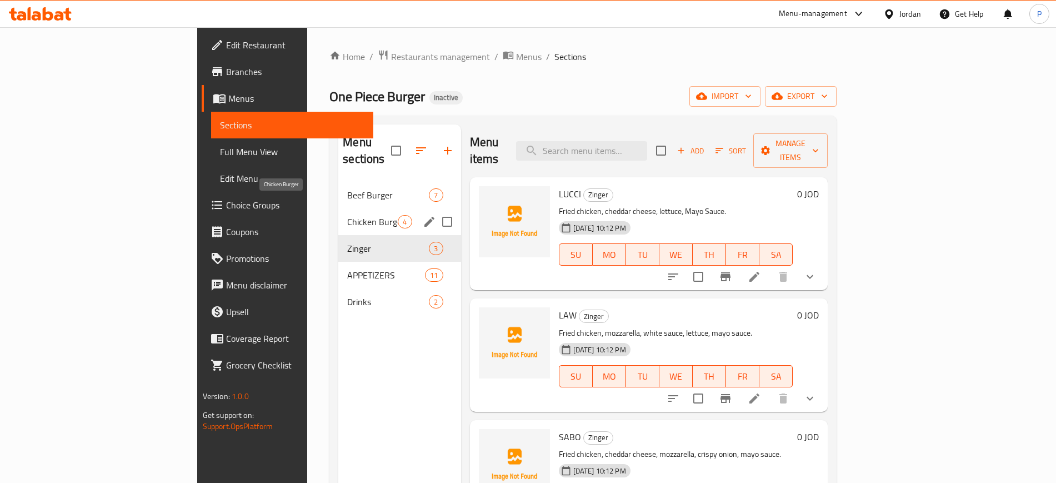
click at [347, 215] on span "Chicken Burger" at bounding box center [372, 221] width 51 height 13
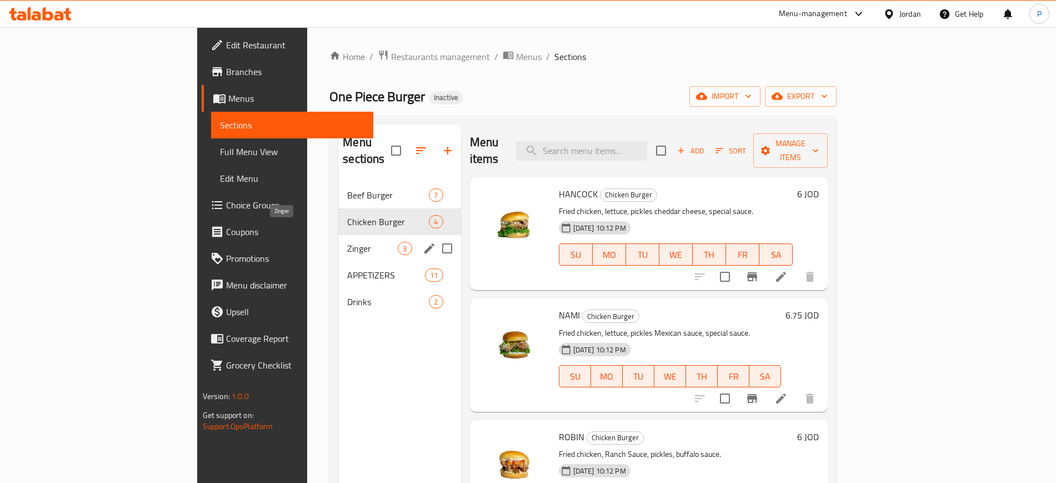
click at [347, 242] on span "Zinger" at bounding box center [372, 248] width 51 height 13
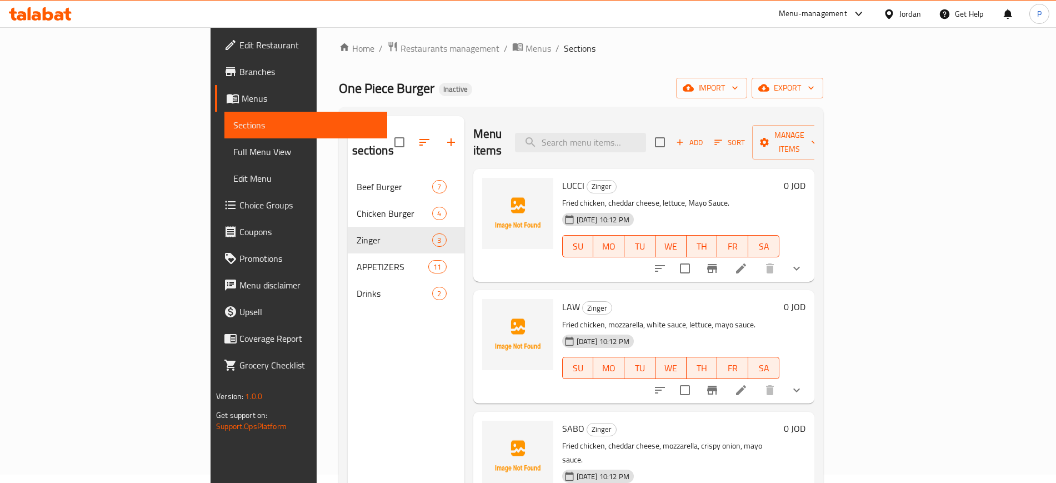
scroll to position [69, 0]
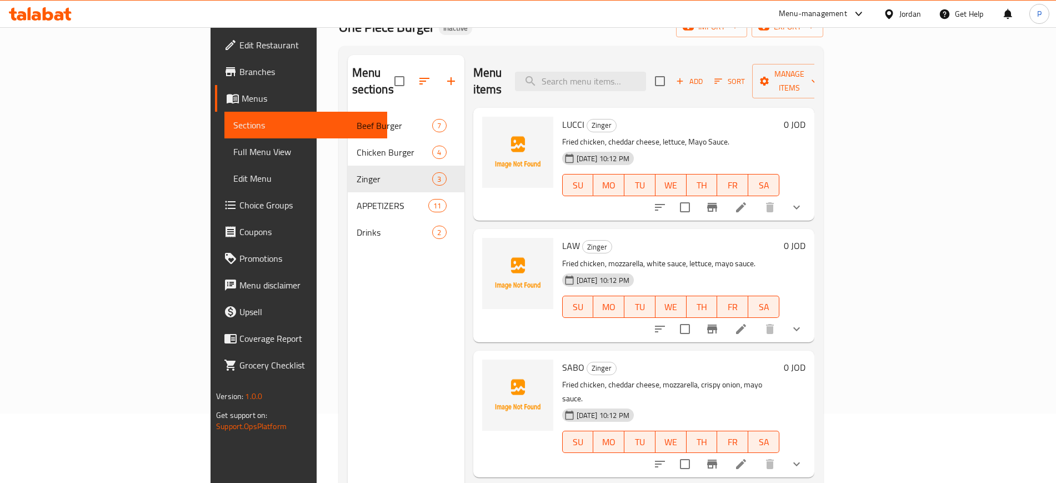
click at [804, 201] on icon "show more" at bounding box center [796, 207] width 13 height 13
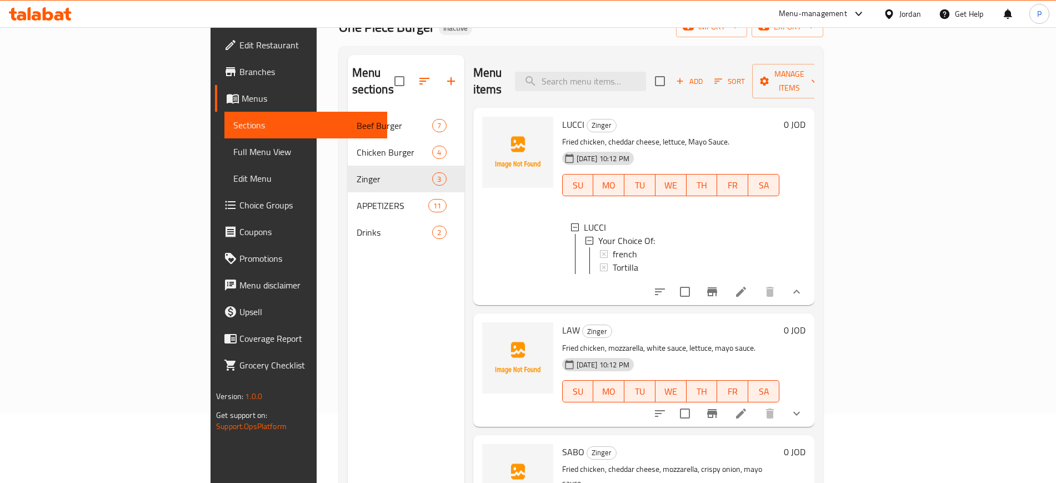
click at [804, 288] on icon "show more" at bounding box center [796, 291] width 13 height 13
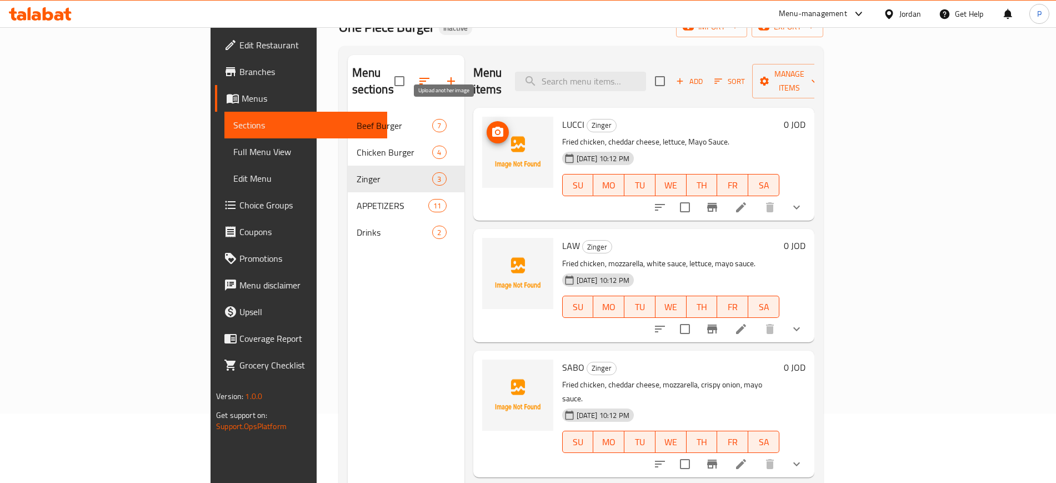
click at [491, 126] on icon "upload picture" at bounding box center [497, 132] width 13 height 13
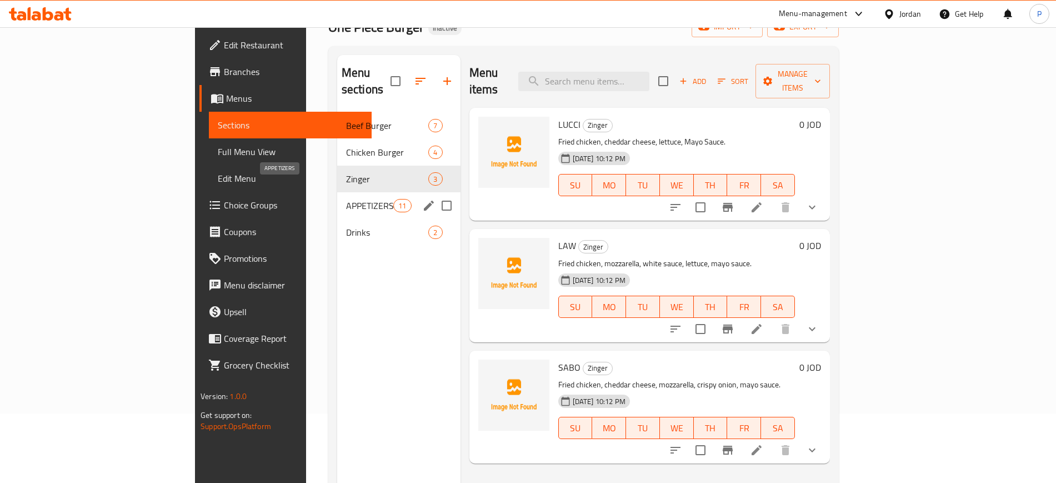
click at [346, 199] on span "APPETIZERS" at bounding box center [369, 205] width 47 height 13
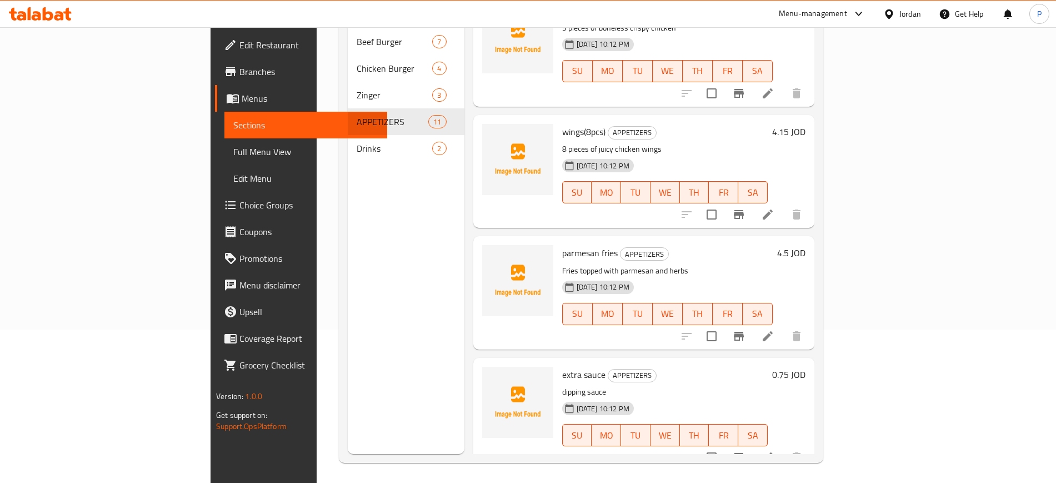
scroll to position [156, 0]
click at [348, 290] on div "Menu sections Beef Burger 7 Chicken Burger 4 Zinger 3 APPETIZERS 11 Drinks 2" at bounding box center [406, 210] width 117 height 483
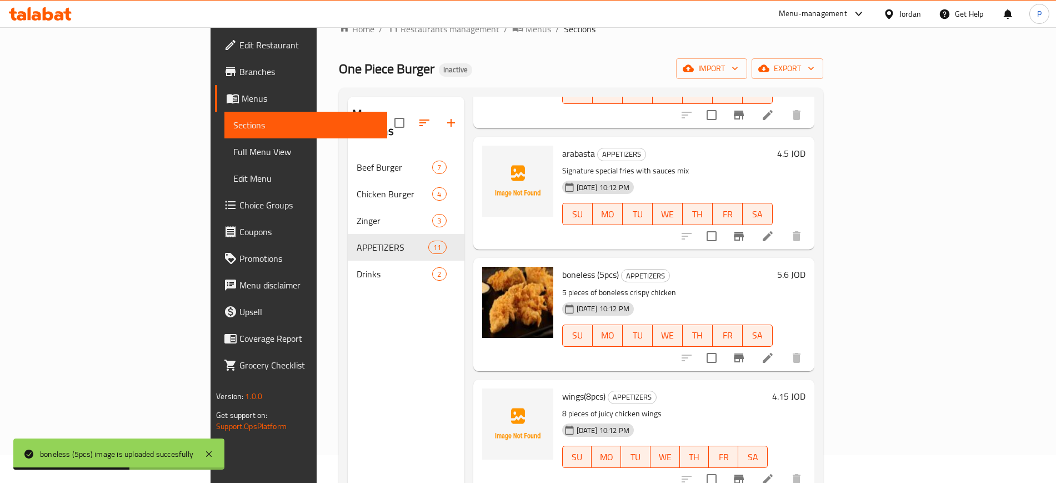
scroll to position [17, 0]
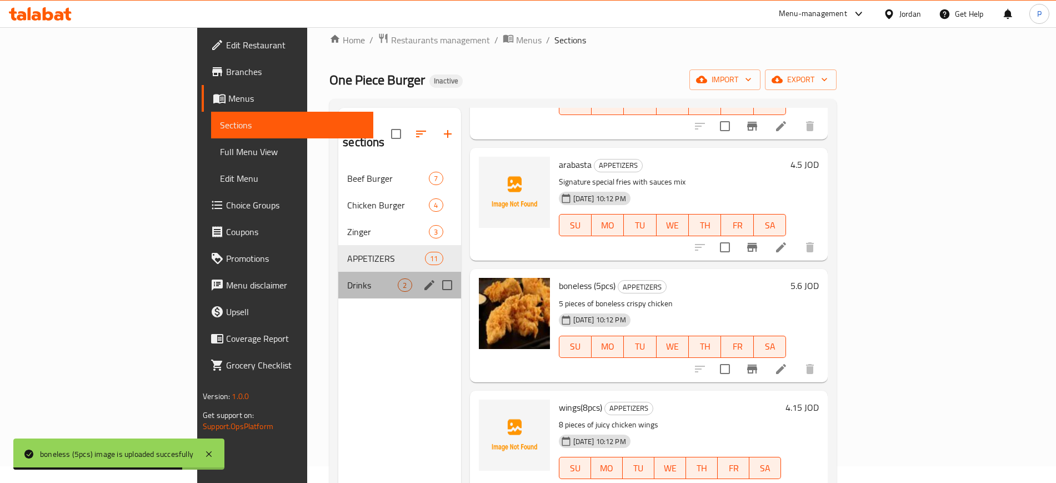
click at [338, 272] on div "Drinks 2" at bounding box center [399, 285] width 122 height 27
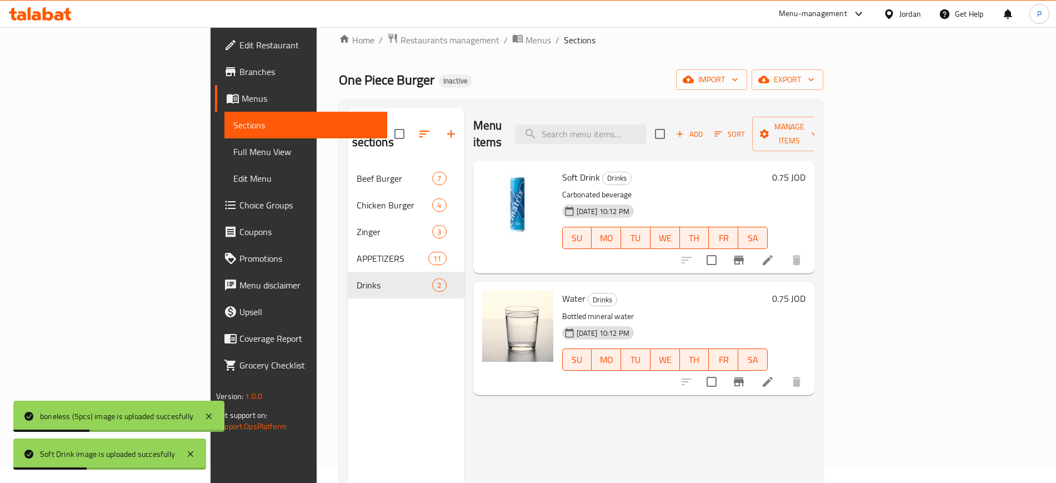
click at [233, 146] on span "Full Menu View" at bounding box center [305, 151] width 144 height 13
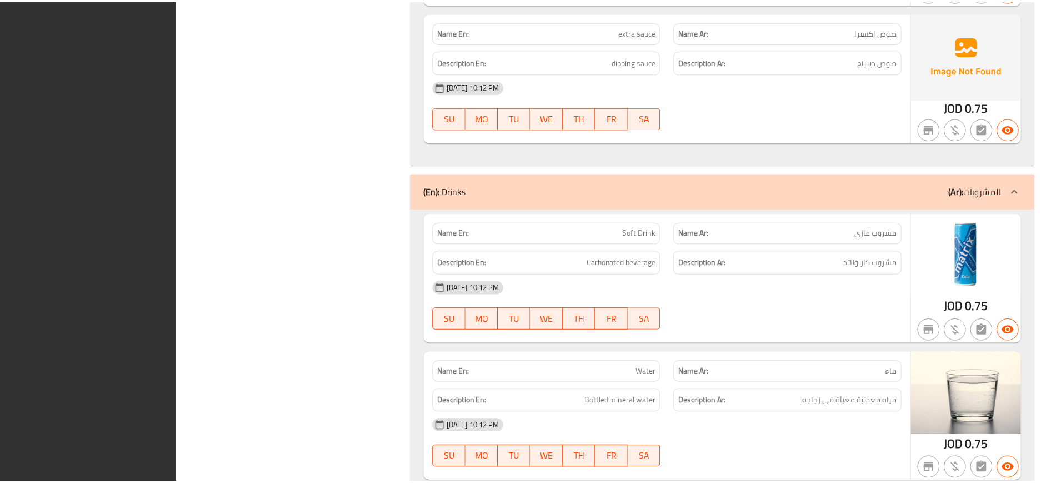
scroll to position [4485, 0]
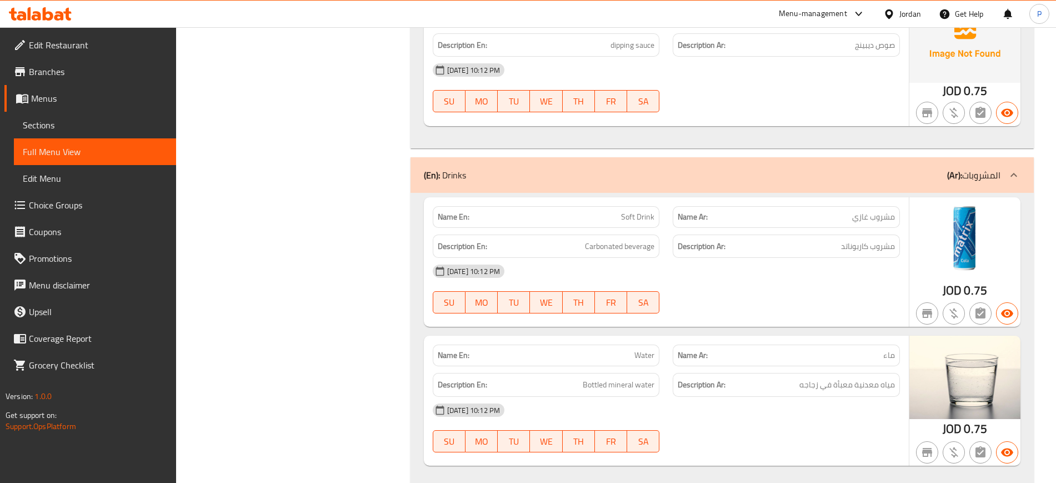
click at [910, 17] on div "Jordan" at bounding box center [911, 14] width 22 height 12
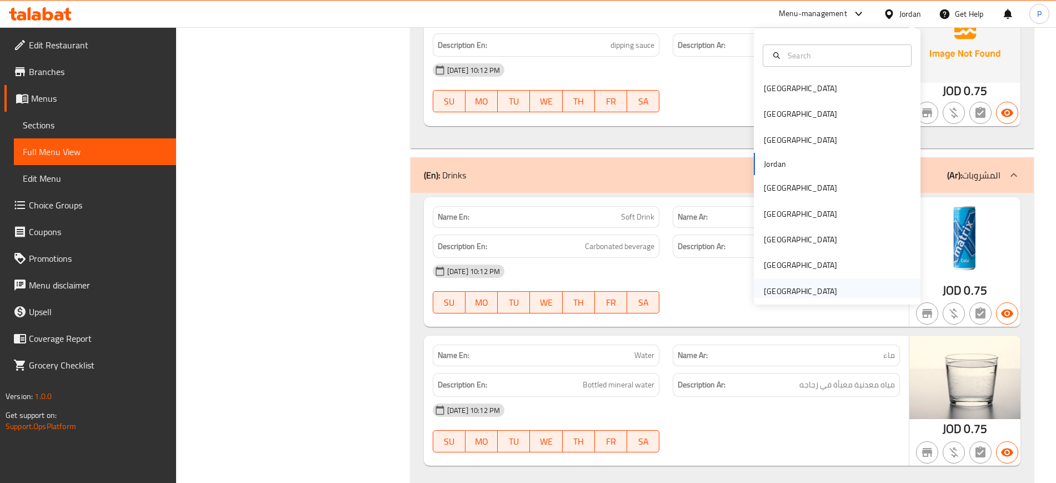
click at [791, 292] on div "[GEOGRAPHIC_DATA]" at bounding box center [800, 291] width 73 height 12
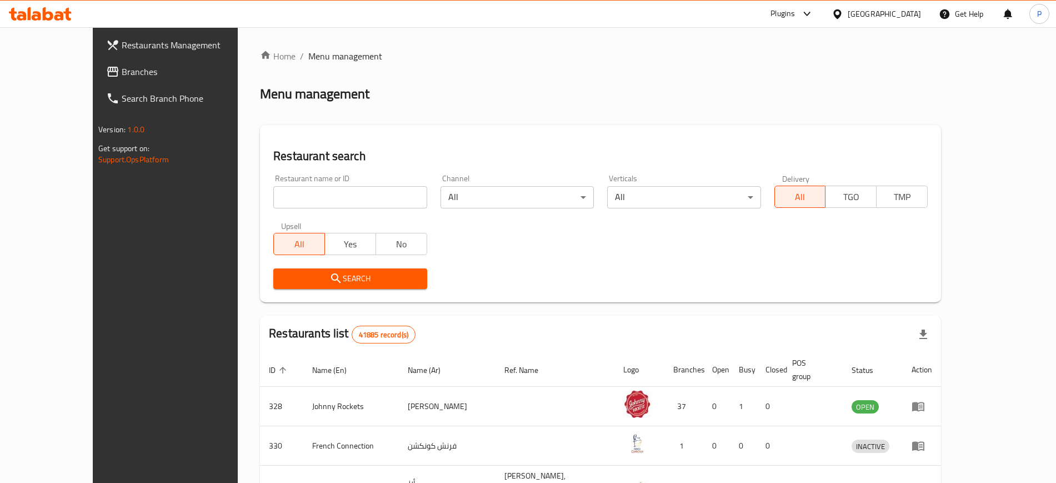
click at [379, 197] on input "search" at bounding box center [349, 197] width 153 height 22
paste input "Starbuck"
click button "Search" at bounding box center [349, 278] width 153 height 21
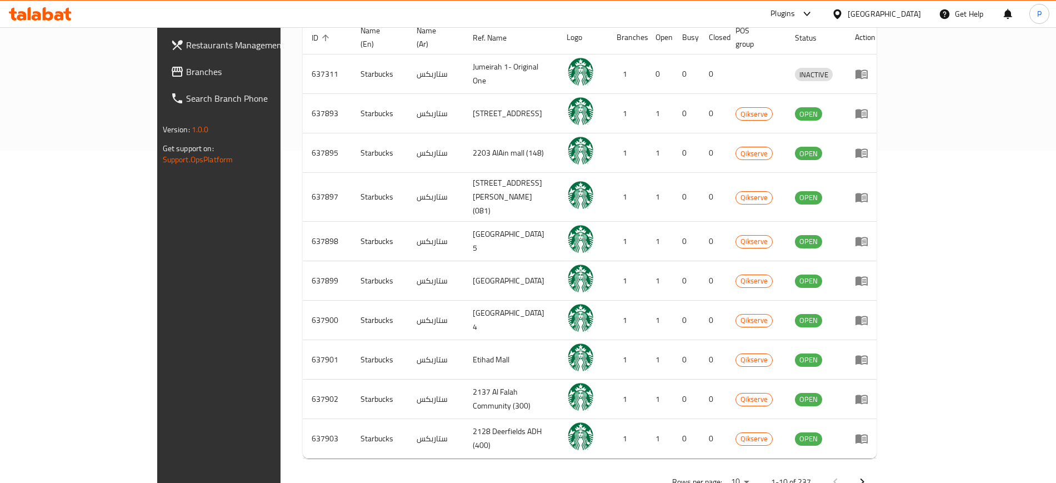
scroll to position [346, 0]
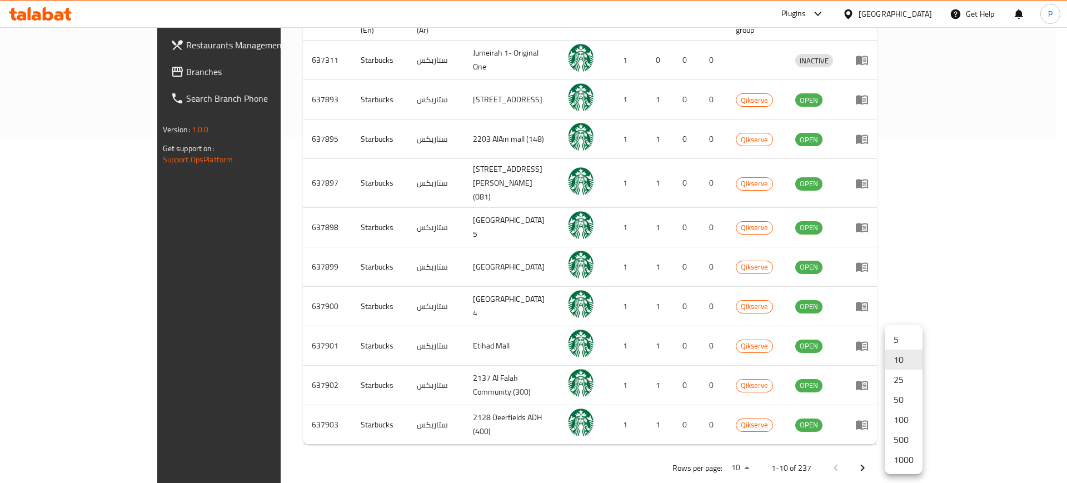
click at [904, 395] on li "50" at bounding box center [904, 400] width 38 height 20
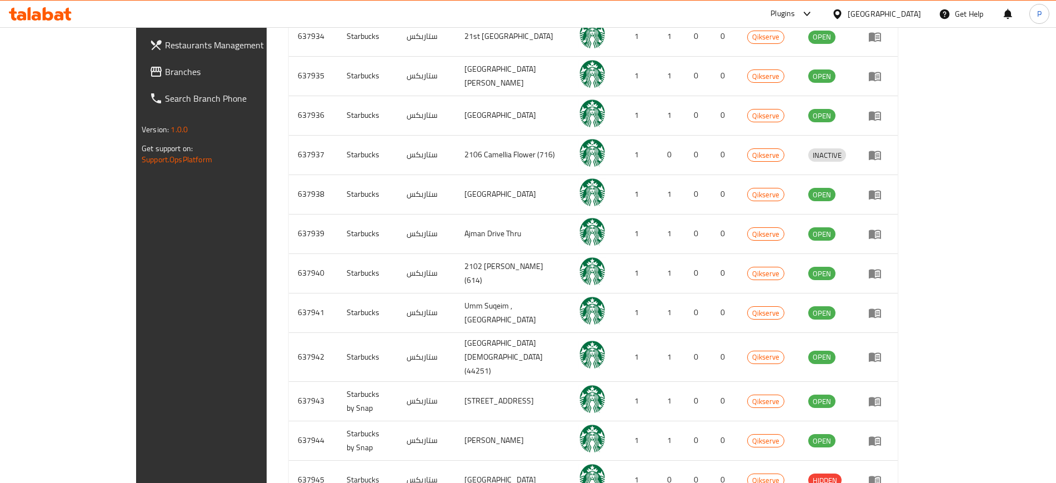
scroll to position [1924, 0]
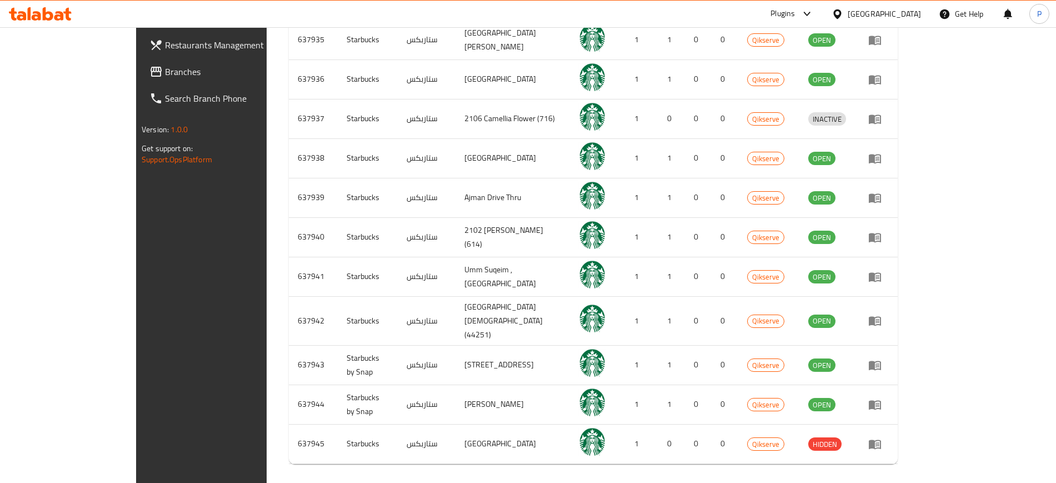
click at [890, 481] on icon "Next page" at bounding box center [883, 487] width 13 height 13
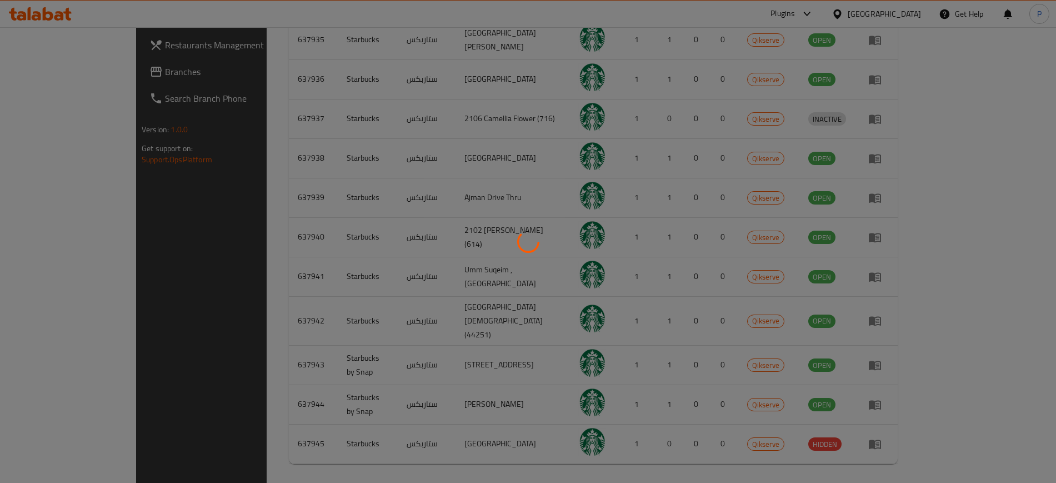
scroll to position [1419, 0]
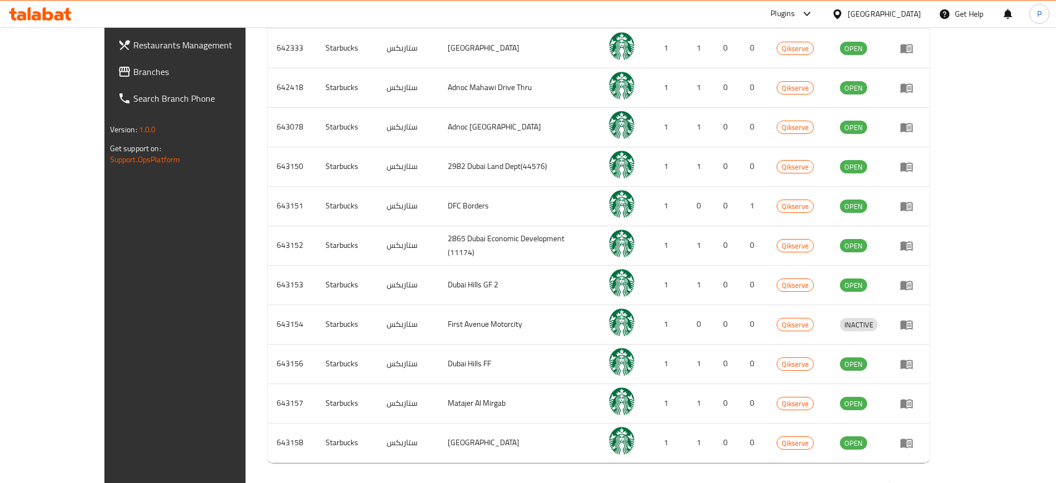
click at [922, 480] on icon "Next page" at bounding box center [915, 486] width 13 height 13
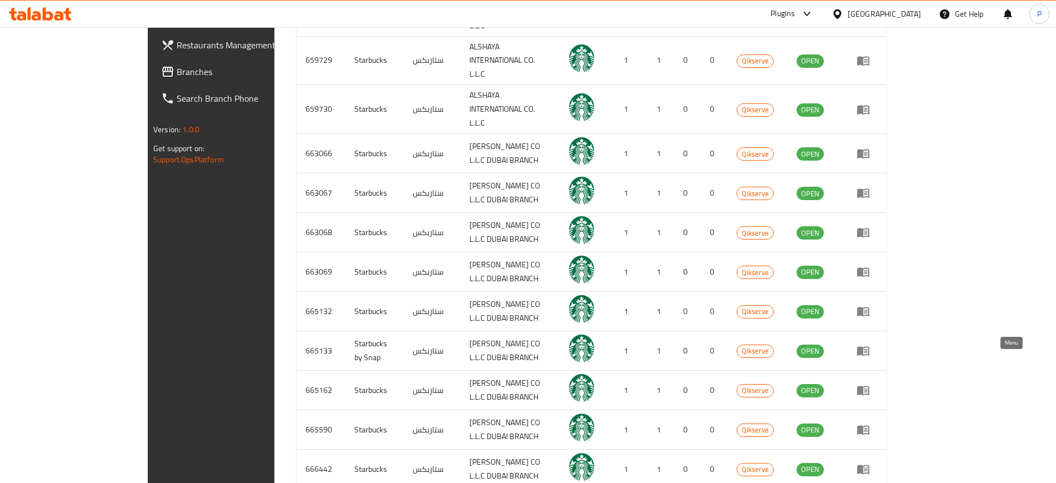
drag, startPoint x: 1003, startPoint y: 358, endPoint x: 1000, endPoint y: 342, distance: 16.9
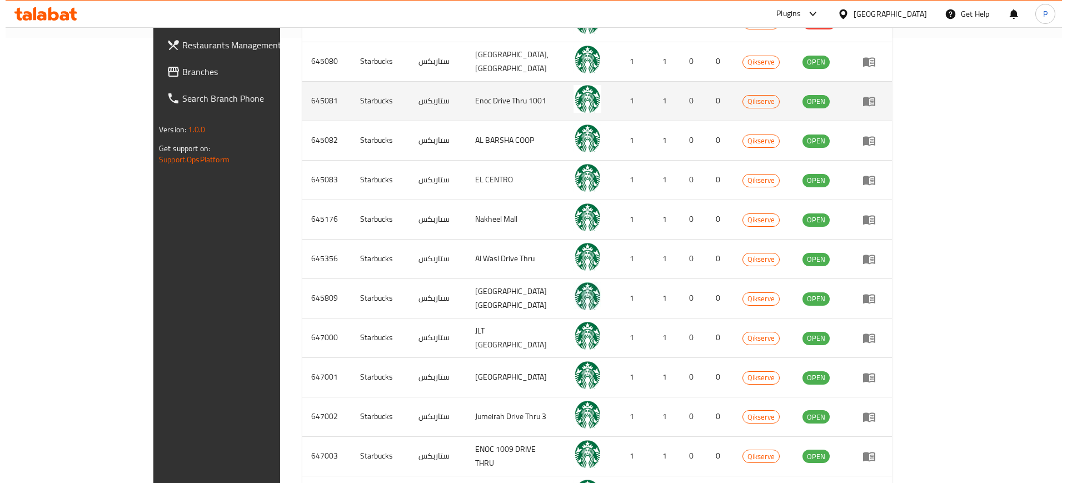
scroll to position [0, 0]
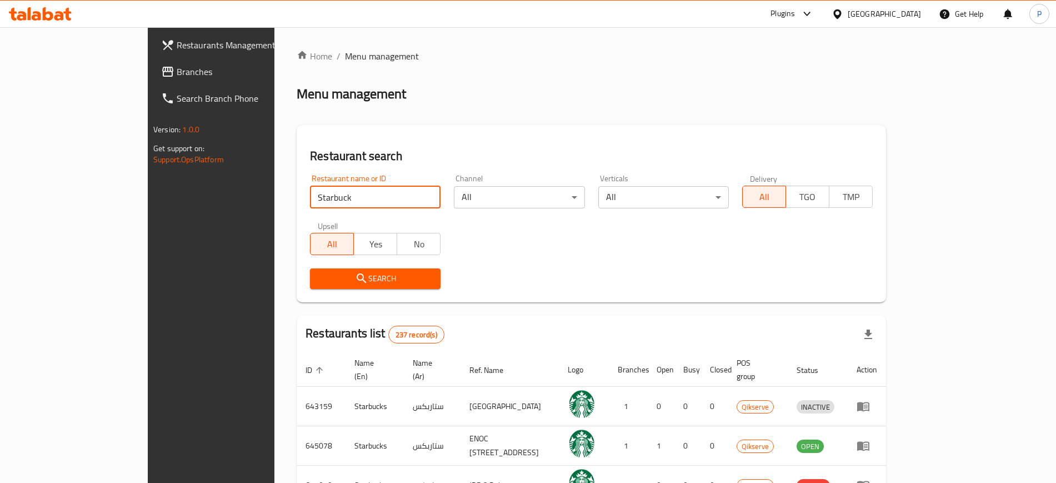
click at [325, 196] on input "Starbuck" at bounding box center [375, 197] width 131 height 22
click at [326, 196] on input "Starbuck" at bounding box center [375, 197] width 131 height 22
paste input "HEAVENLY BAKERY"
type input "HEAVENLY BAKERY"
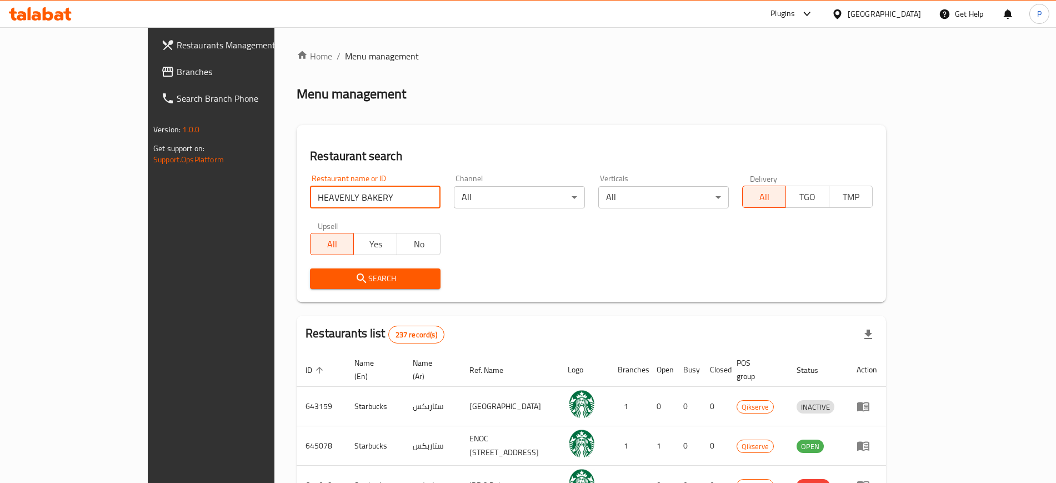
click button "Search" at bounding box center [375, 278] width 131 height 21
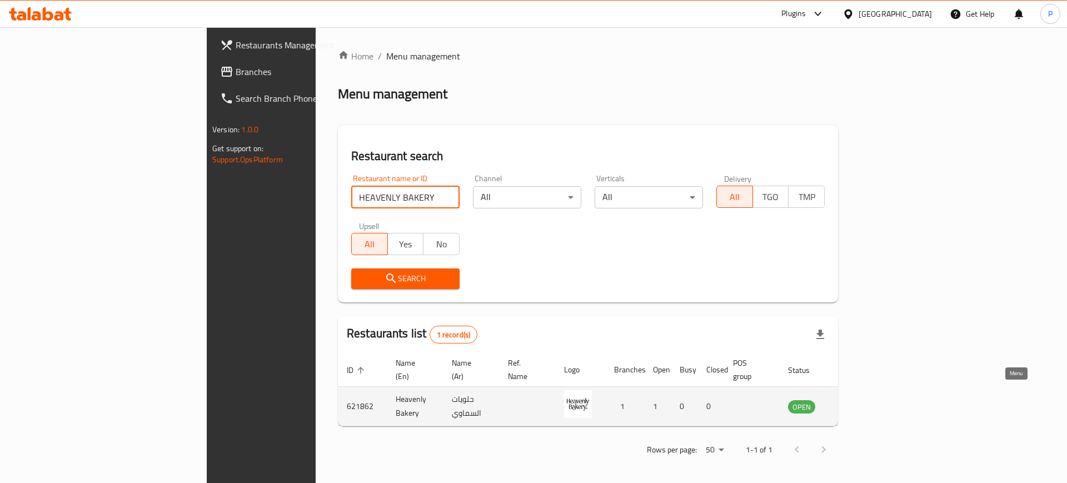
click at [867, 400] on link "enhanced table" at bounding box center [856, 406] width 21 height 13
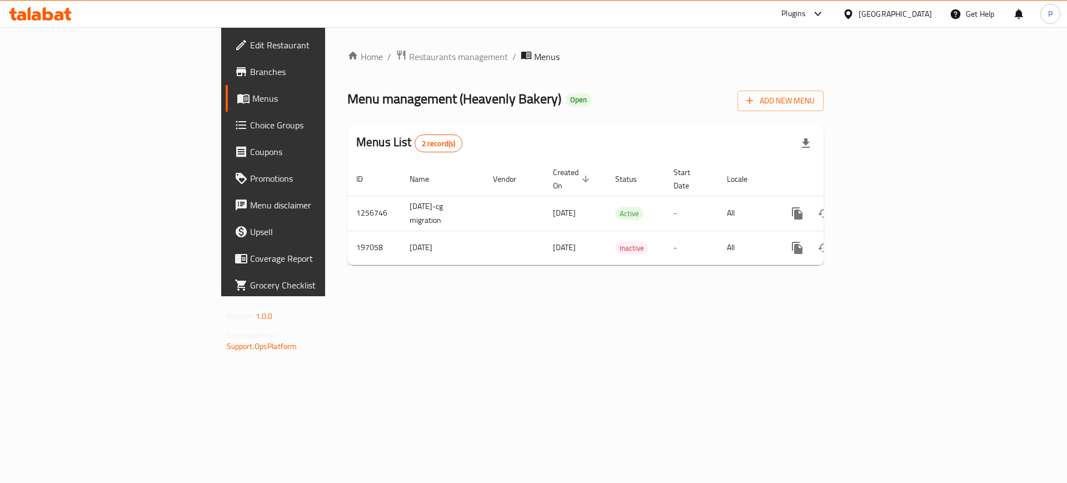
click at [250, 44] on span "Edit Restaurant" at bounding box center [320, 44] width 141 height 13
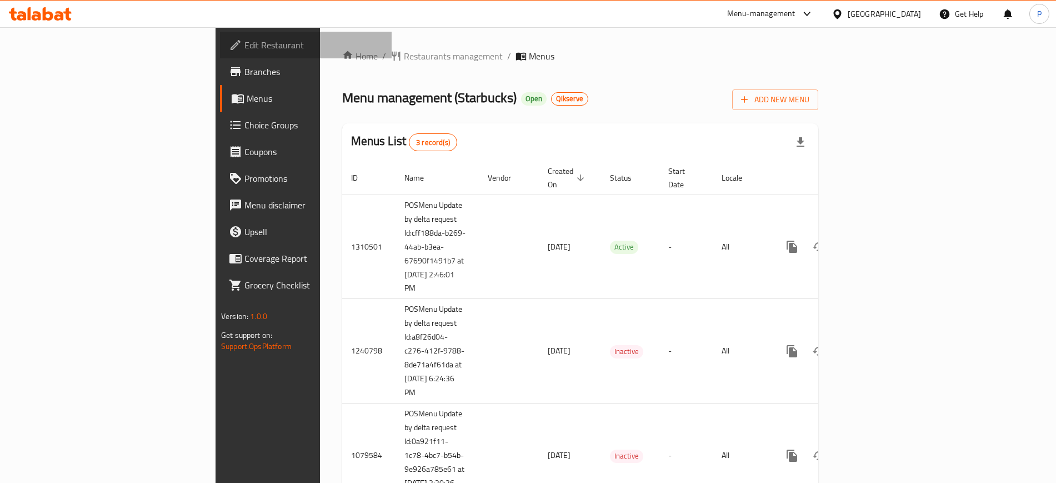
click at [245, 46] on span "Edit Restaurant" at bounding box center [314, 44] width 138 height 13
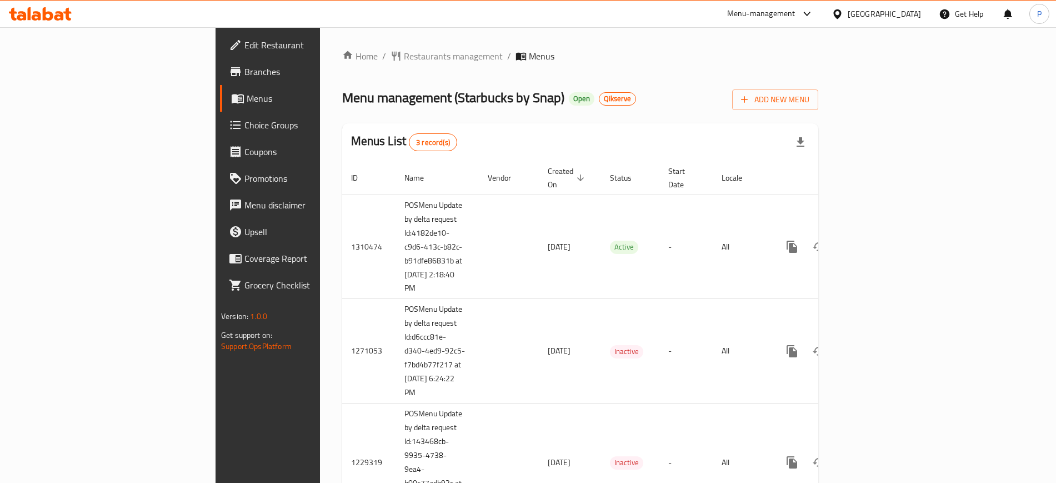
click at [220, 32] on link "Edit Restaurant" at bounding box center [306, 45] width 172 height 27
click at [245, 39] on span "Edit Restaurant" at bounding box center [314, 44] width 138 height 13
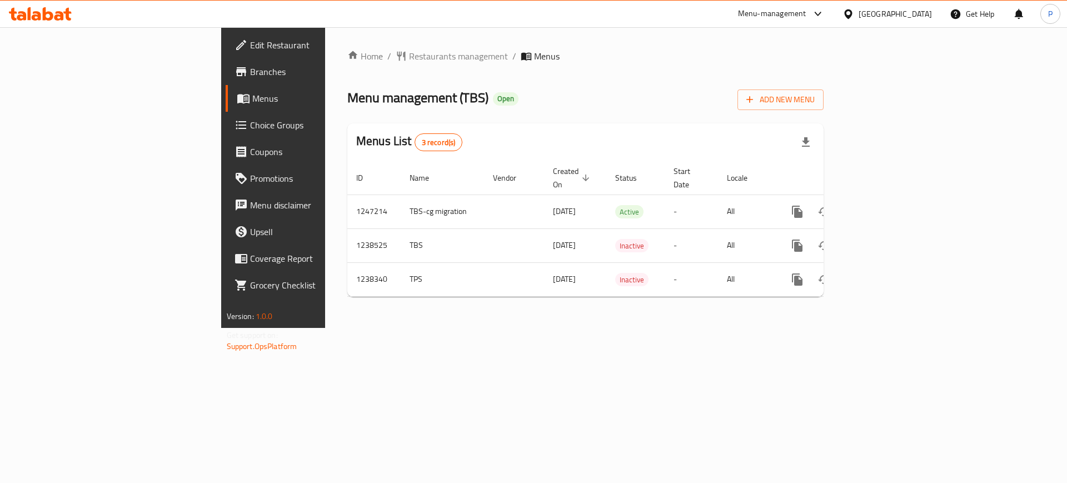
drag, startPoint x: 433, startPoint y: 371, endPoint x: 769, endPoint y: 291, distance: 344.7
click at [442, 328] on div "Home / Restaurants management / Menus Menu management ( TBS ) Open Add New Menu…" at bounding box center [585, 177] width 521 height 301
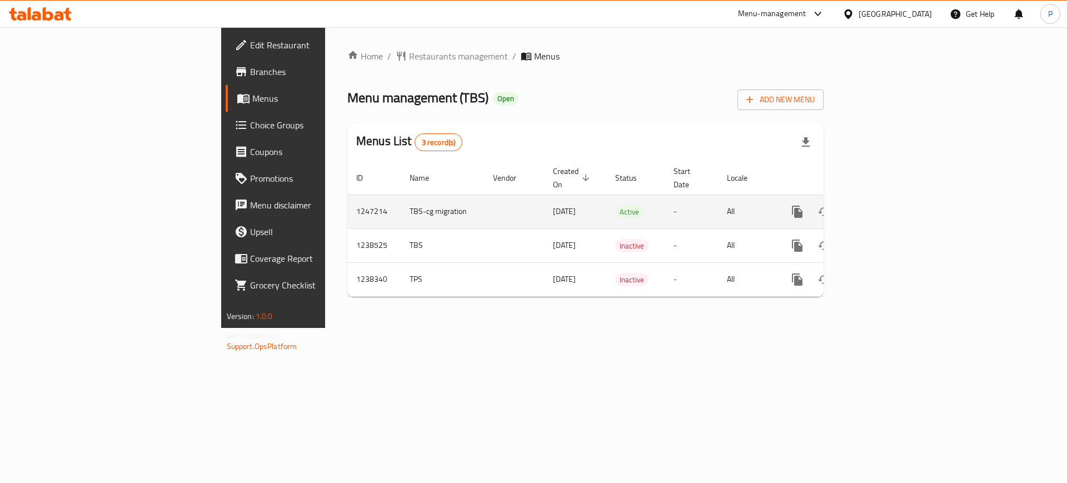
click at [883, 207] on icon "enhanced table" at bounding box center [878, 212] width 10 height 10
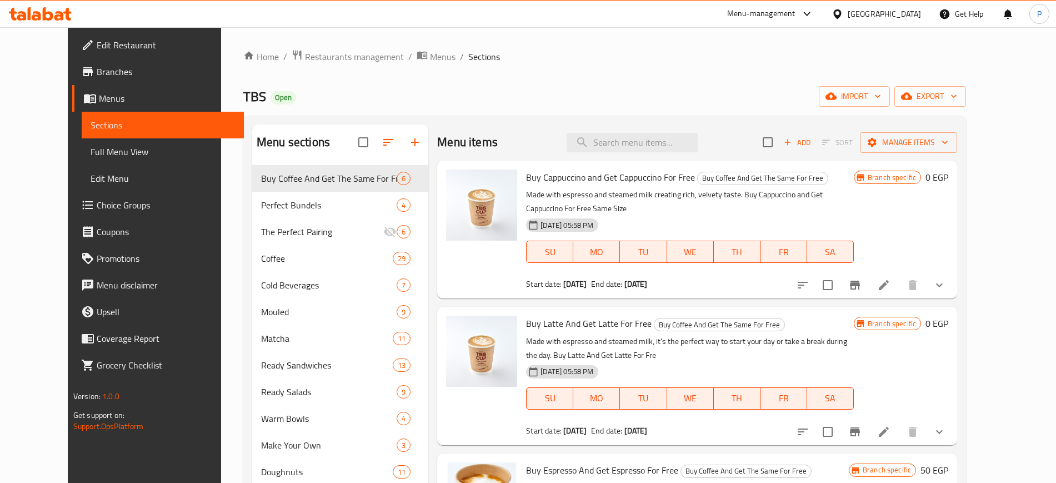
click at [481, 81] on div "Home / Restaurants management / Menus / Sections TBS Open import export Menu se…" at bounding box center [604, 393] width 723 height 689
click at [614, 151] on input "search" at bounding box center [632, 142] width 131 height 19
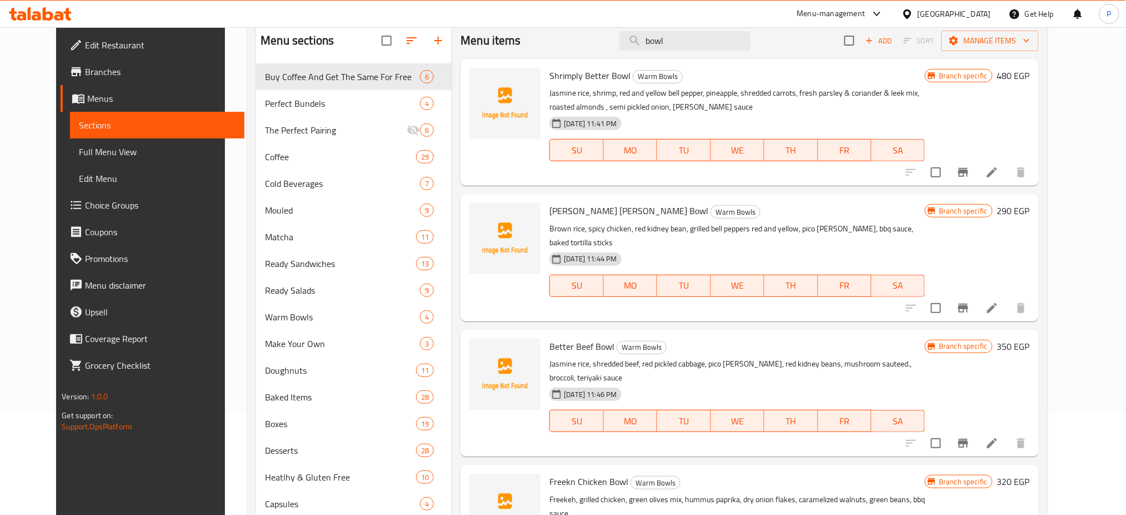
scroll to position [74, 0]
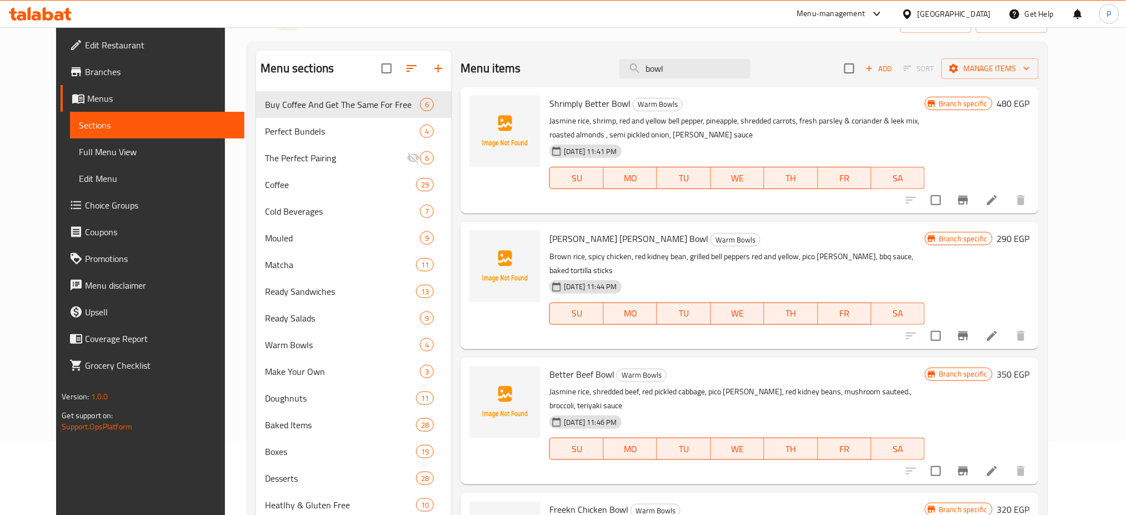
type input "bowl"
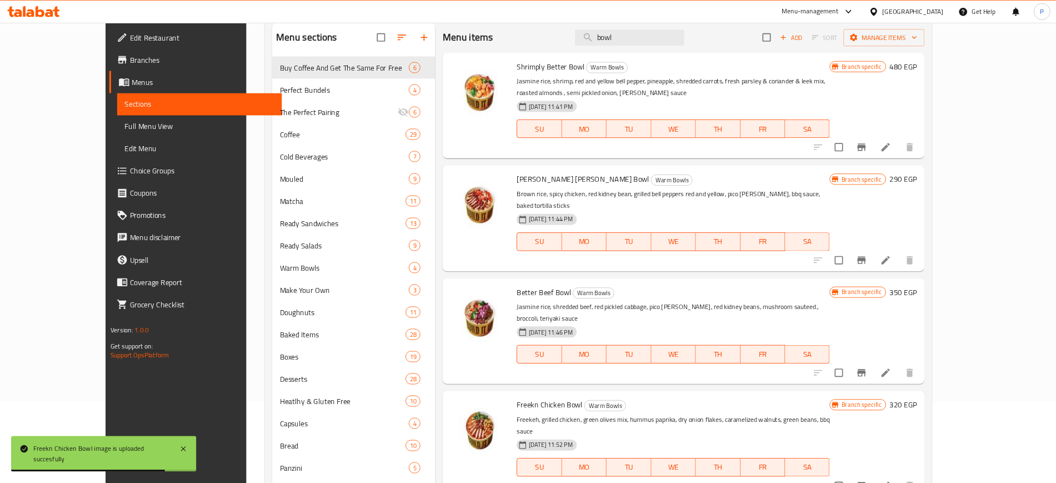
scroll to position [97, 0]
